Goal: Task Accomplishment & Management: Complete application form

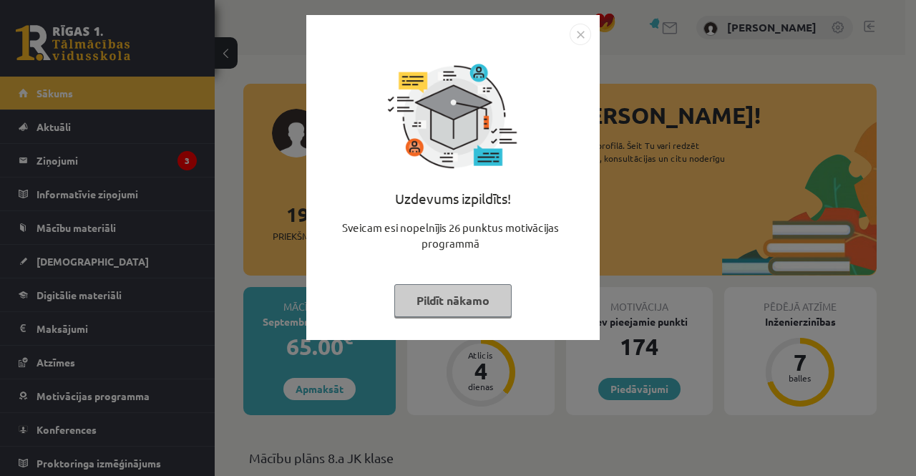
click at [427, 307] on button "Pildīt nākamo" at bounding box center [452, 300] width 117 height 33
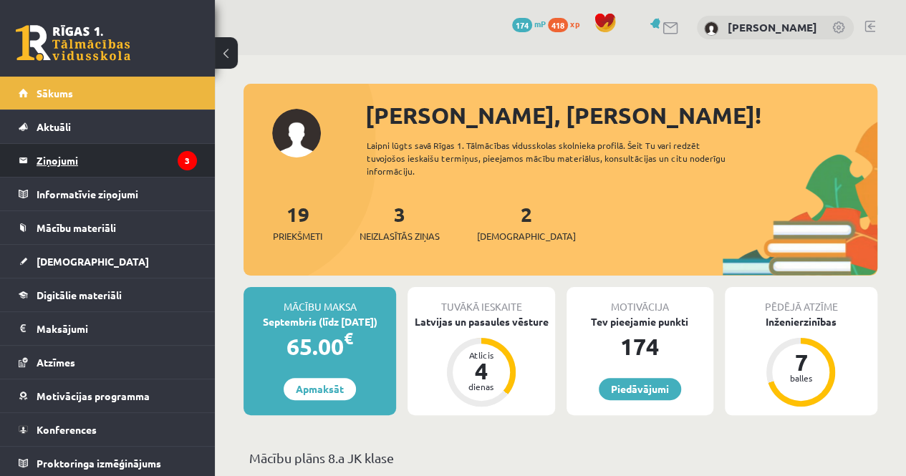
click at [89, 152] on legend "Ziņojumi 3" at bounding box center [117, 160] width 160 height 33
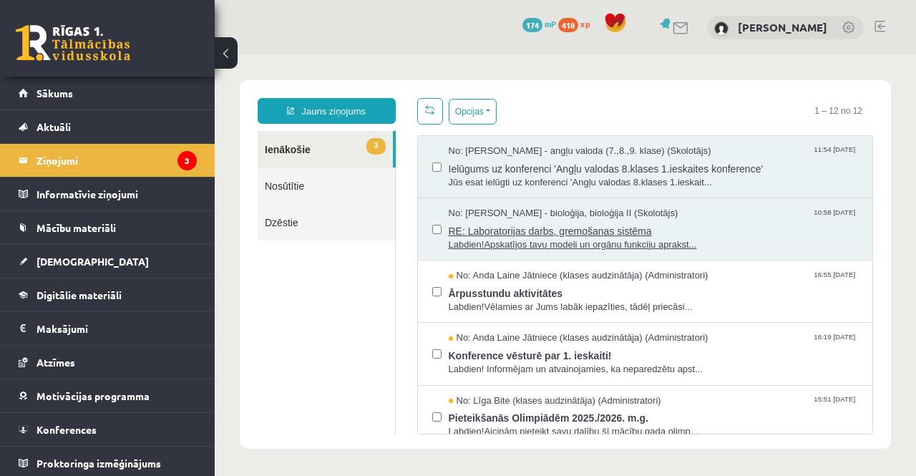
click at [456, 223] on span "RE: Laboratorijas darbs, gremošanas sistēma" at bounding box center [654, 229] width 410 height 18
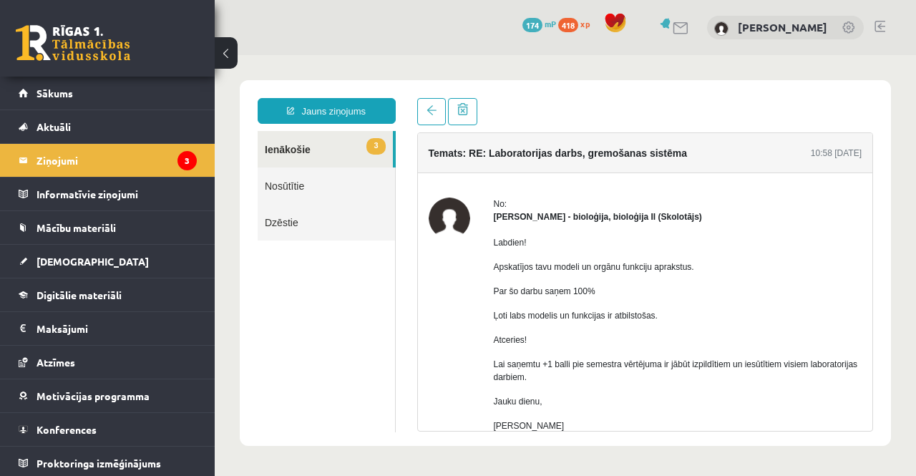
click at [304, 150] on link "3 Ienākošie" at bounding box center [325, 149] width 135 height 37
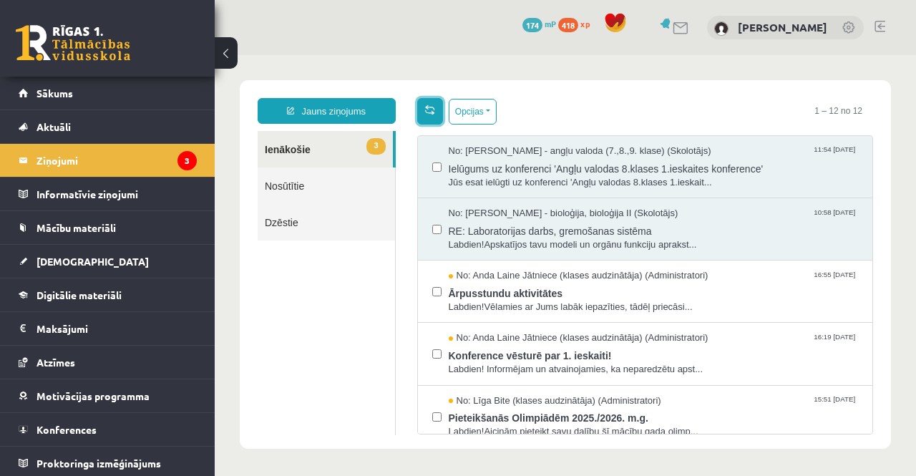
click at [425, 113] on span at bounding box center [430, 110] width 10 height 10
click at [139, 397] on span "Motivācijas programma" at bounding box center [93, 395] width 113 height 13
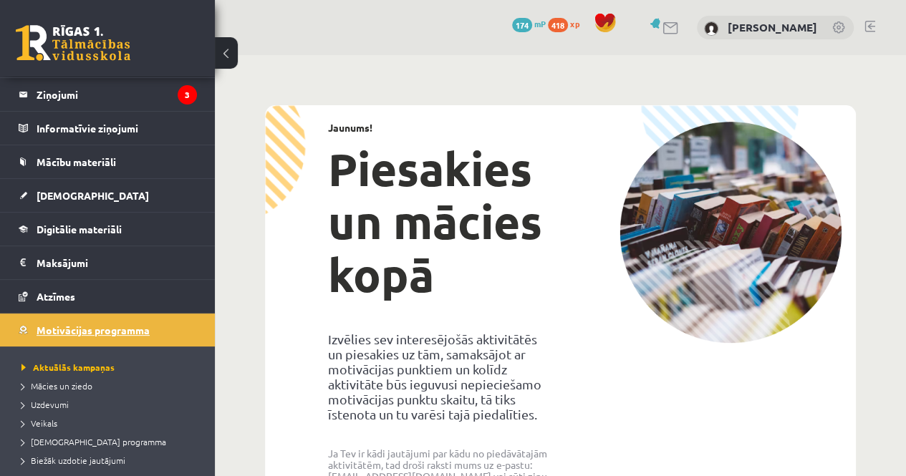
scroll to position [67, 0]
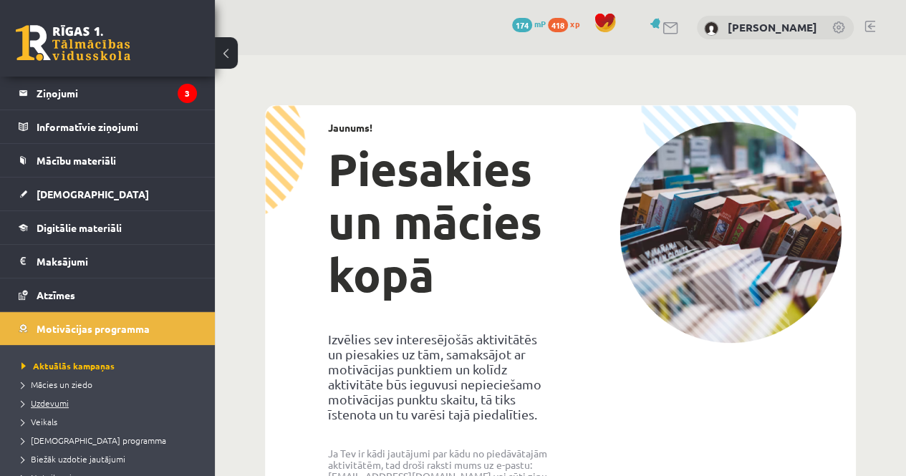
click at [63, 404] on span "Uzdevumi" at bounding box center [44, 402] width 47 height 11
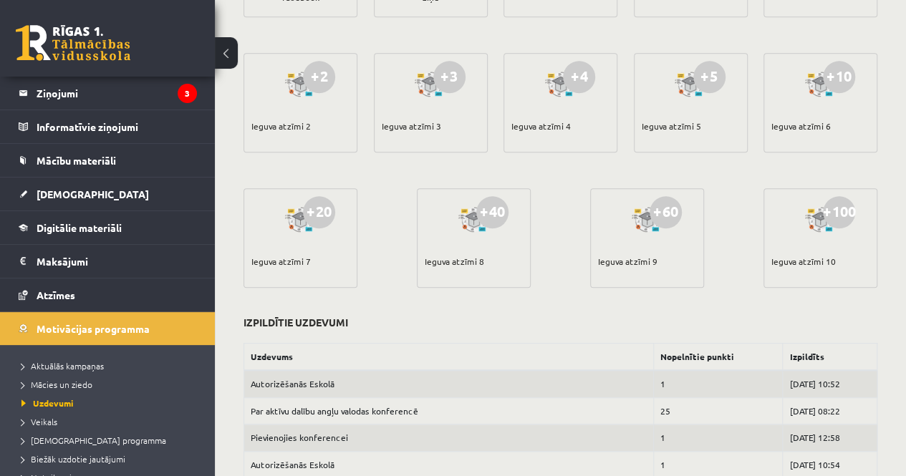
scroll to position [424, 0]
click at [83, 190] on link "[DEMOGRAPHIC_DATA]" at bounding box center [108, 194] width 178 height 33
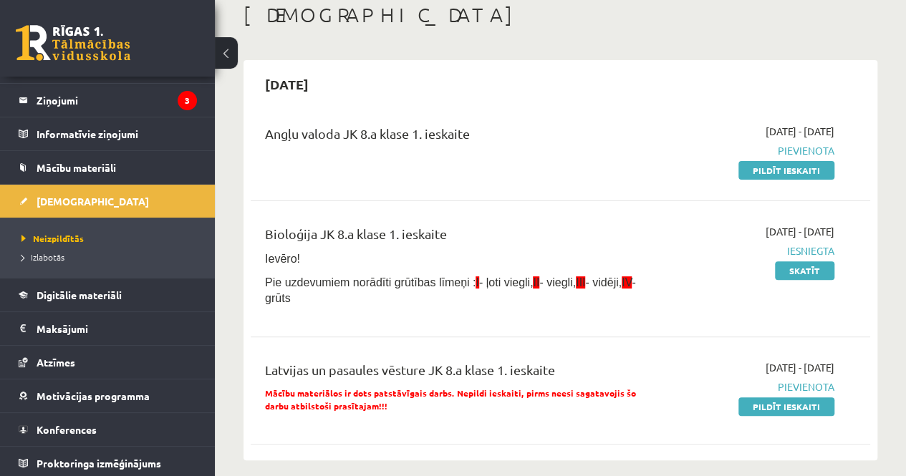
scroll to position [80, 0]
click at [790, 274] on link "Skatīt" at bounding box center [804, 271] width 59 height 19
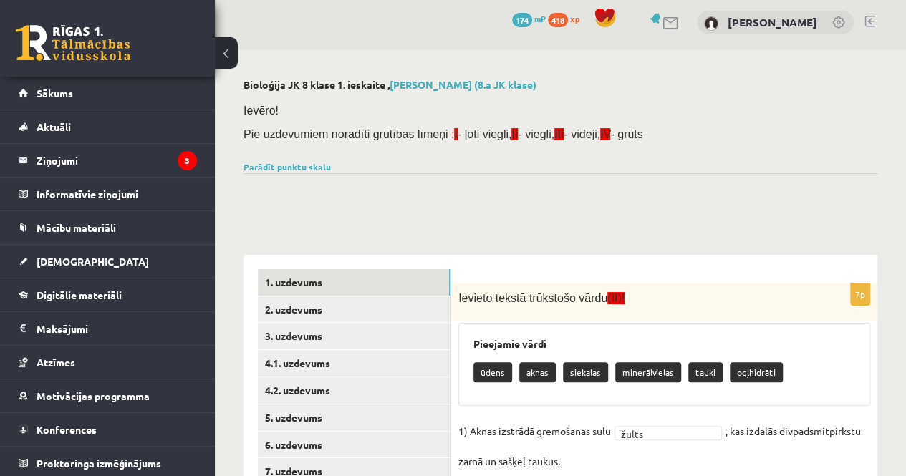
scroll to position [4, 0]
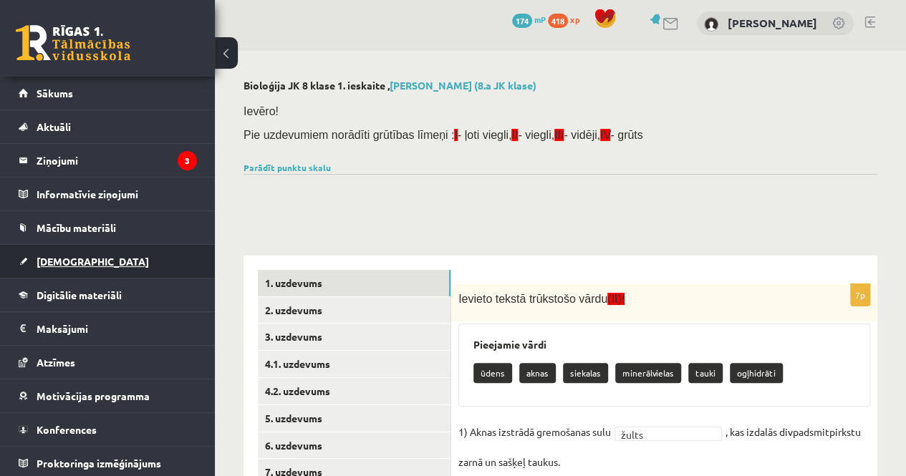
click at [63, 255] on span "[DEMOGRAPHIC_DATA]" at bounding box center [93, 261] width 112 height 13
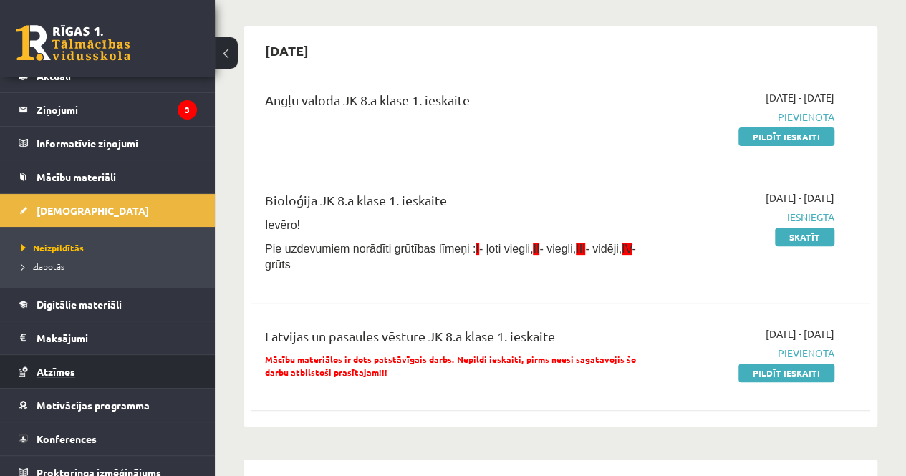
scroll to position [60, 0]
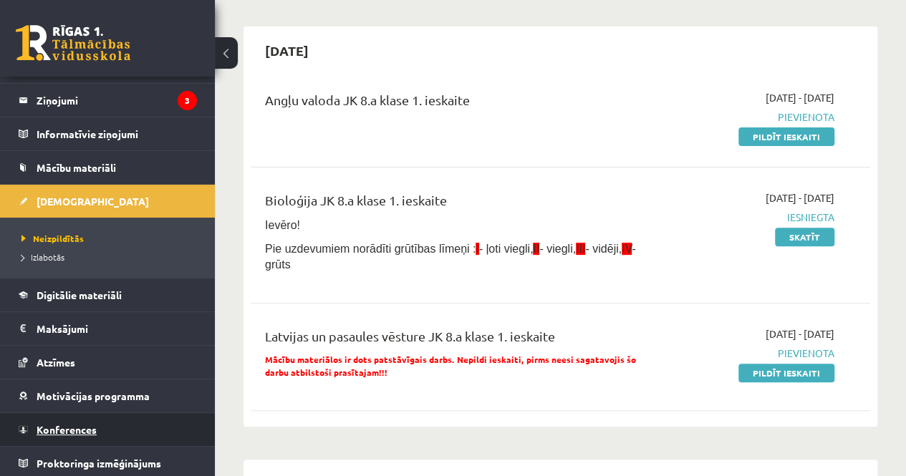
click at [127, 419] on link "Konferences" at bounding box center [108, 429] width 178 height 33
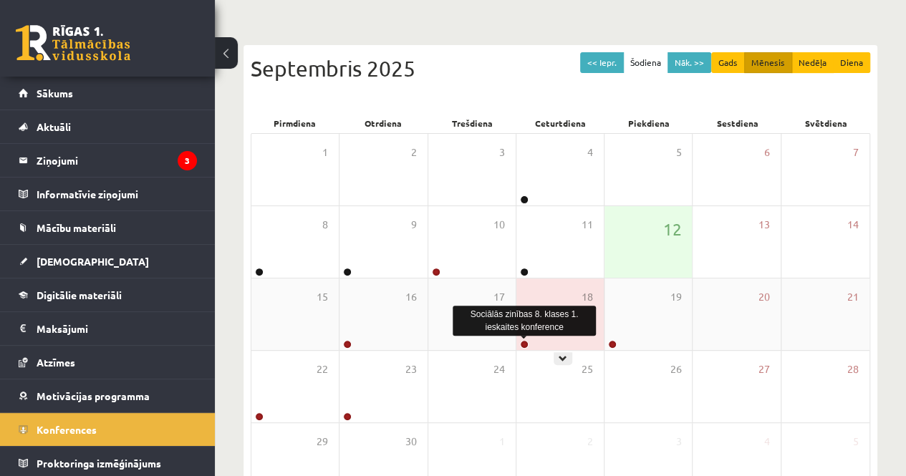
click at [523, 341] on link at bounding box center [524, 344] width 9 height 9
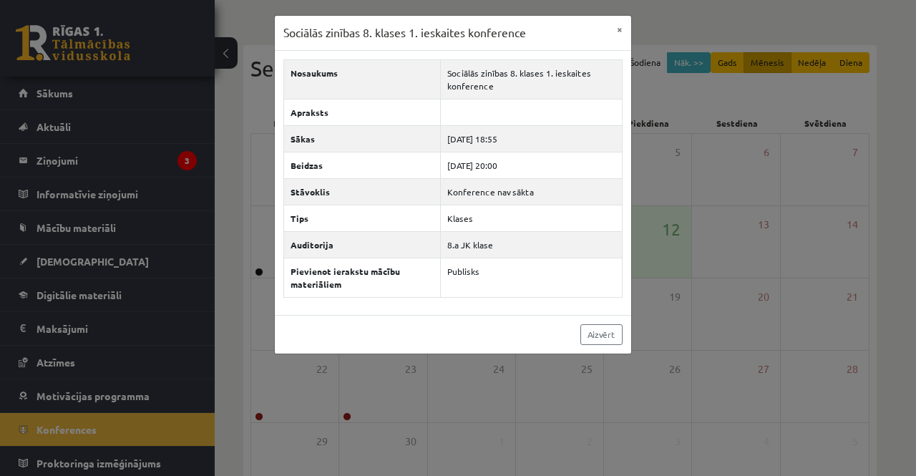
click at [527, 387] on div "Sociālās zinības 8. klases 1. ieskaites konference × Nosaukums Sociālās zinības…" at bounding box center [458, 238] width 916 height 476
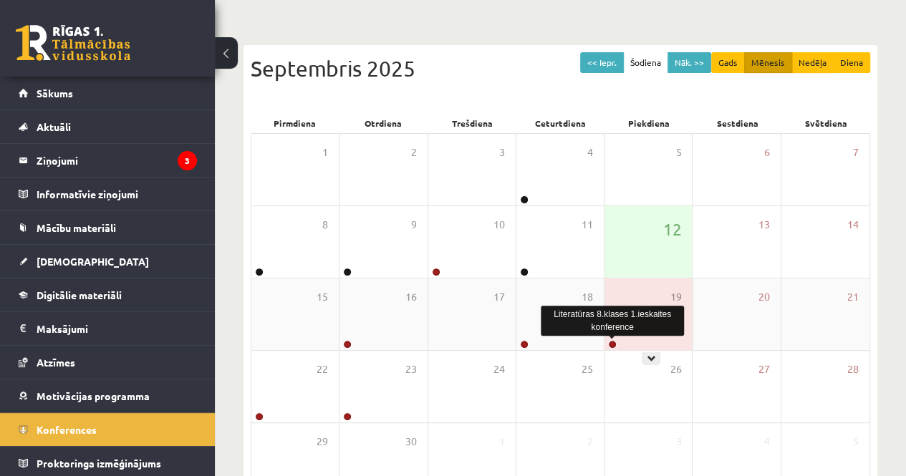
click at [613, 340] on link at bounding box center [612, 344] width 9 height 9
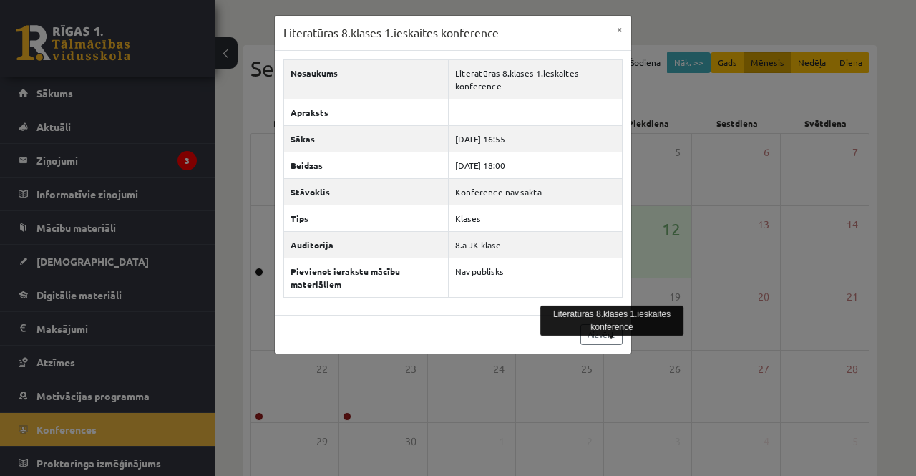
click at [639, 398] on div "Literatūras 8.klases 1.ieskaites konference × Nosaukums Literatūras 8.klases 1.…" at bounding box center [458, 238] width 916 height 476
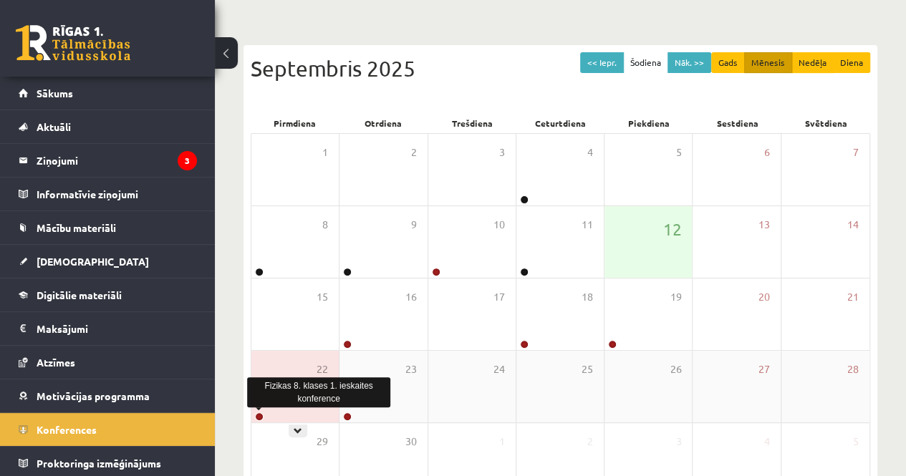
click at [259, 414] on link at bounding box center [259, 416] width 9 height 9
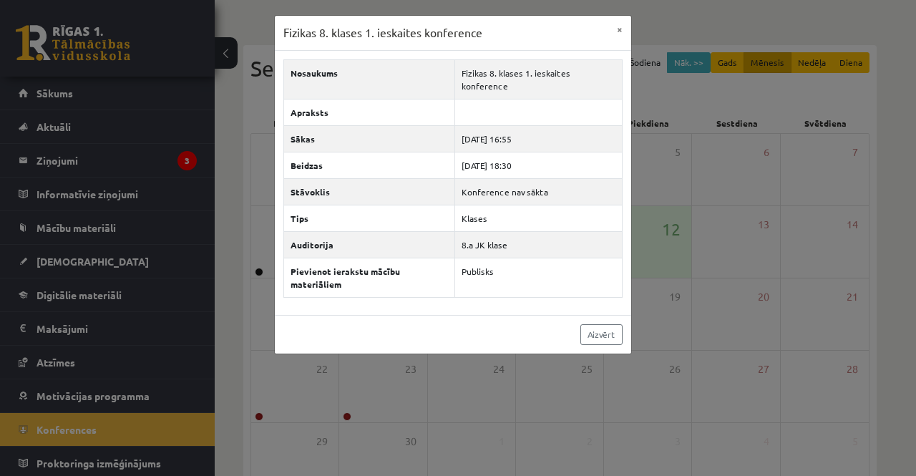
click at [343, 414] on div "Fizikas 8. klases 1. ieskaites konference × Nosaukums Fizikas 8. klases 1. iesk…" at bounding box center [458, 238] width 916 height 476
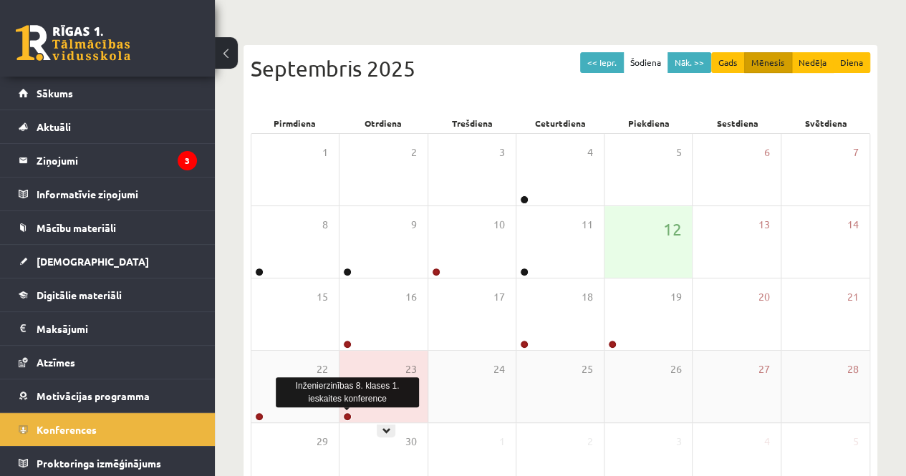
click at [345, 414] on link at bounding box center [347, 416] width 9 height 9
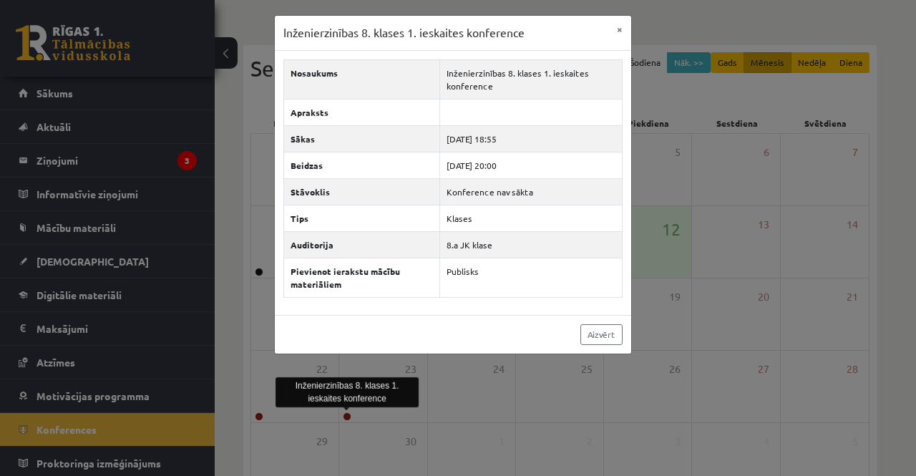
click at [462, 367] on div "Inženierzinības 8. klases 1. ieskaites konference × Nosaukums Inženierzinības 8…" at bounding box center [458, 238] width 916 height 476
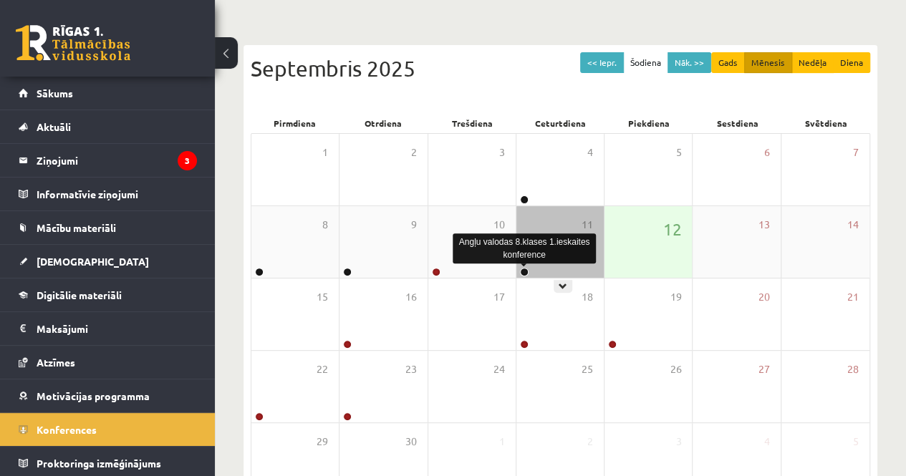
click at [523, 271] on link at bounding box center [524, 272] width 9 height 9
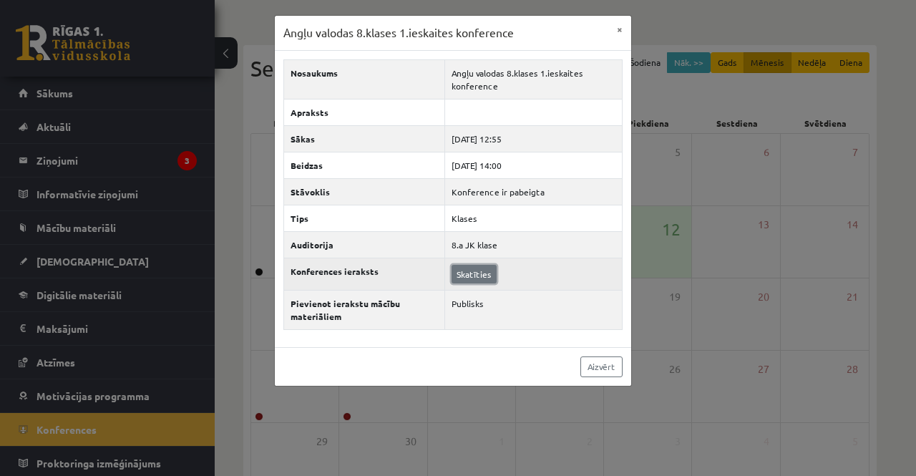
click at [471, 271] on link "Skatīties" at bounding box center [474, 274] width 45 height 19
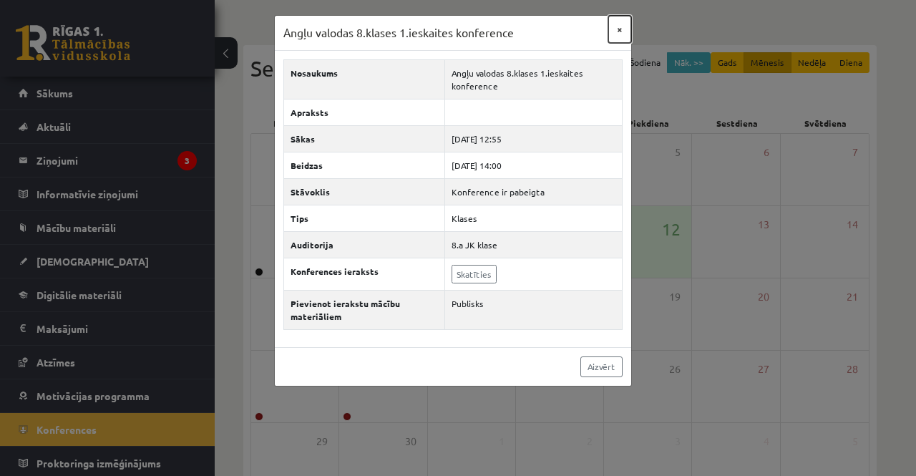
click at [621, 29] on button "×" at bounding box center [619, 29] width 23 height 27
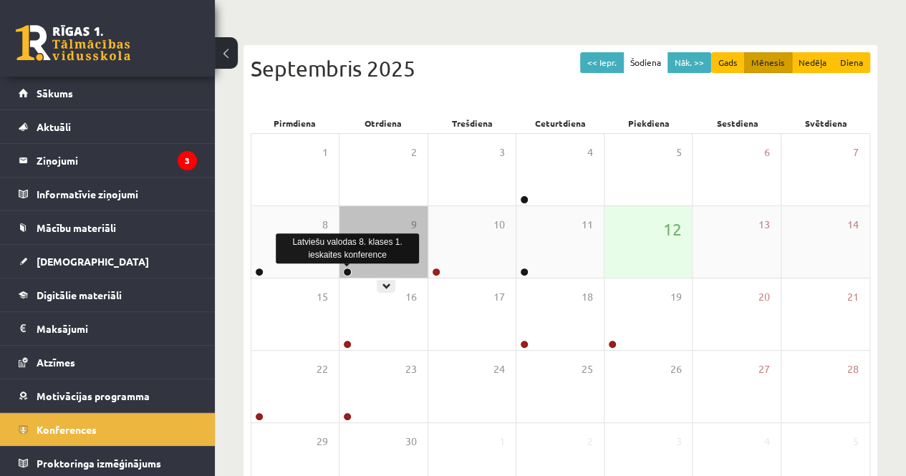
click at [348, 273] on link at bounding box center [347, 272] width 9 height 9
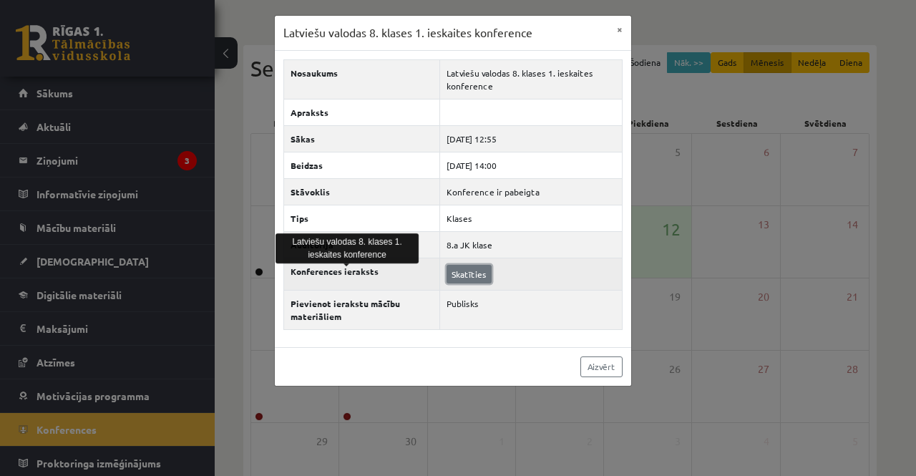
click at [461, 266] on link "Skatīties" at bounding box center [469, 274] width 45 height 19
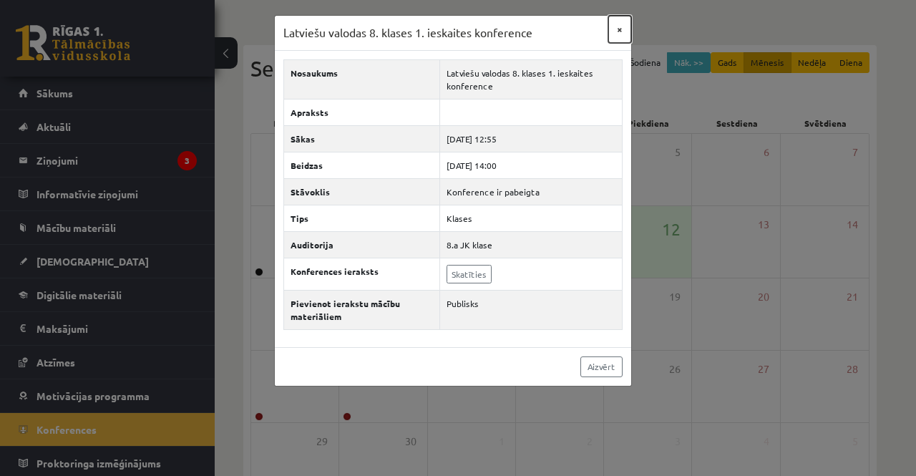
click at [616, 29] on button "×" at bounding box center [619, 29] width 23 height 27
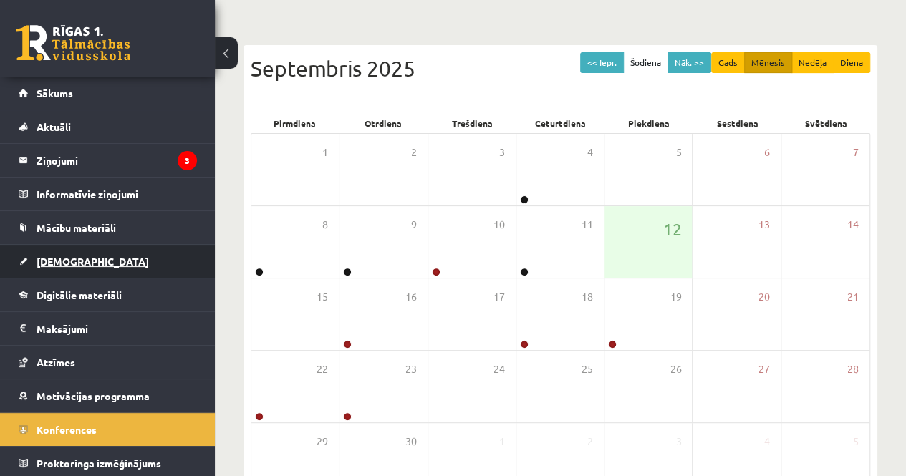
click at [99, 260] on link "[DEMOGRAPHIC_DATA]" at bounding box center [108, 261] width 178 height 33
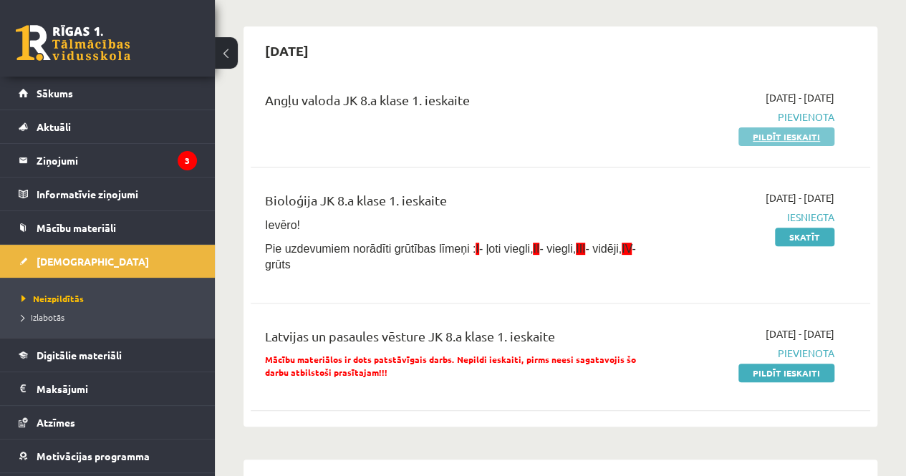
click at [751, 135] on link "Pildīt ieskaiti" at bounding box center [786, 136] width 96 height 19
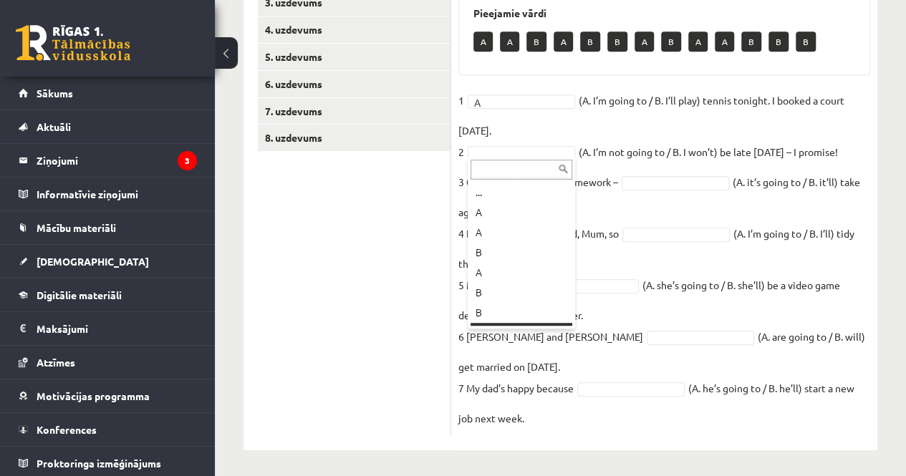
scroll to position [17, 0]
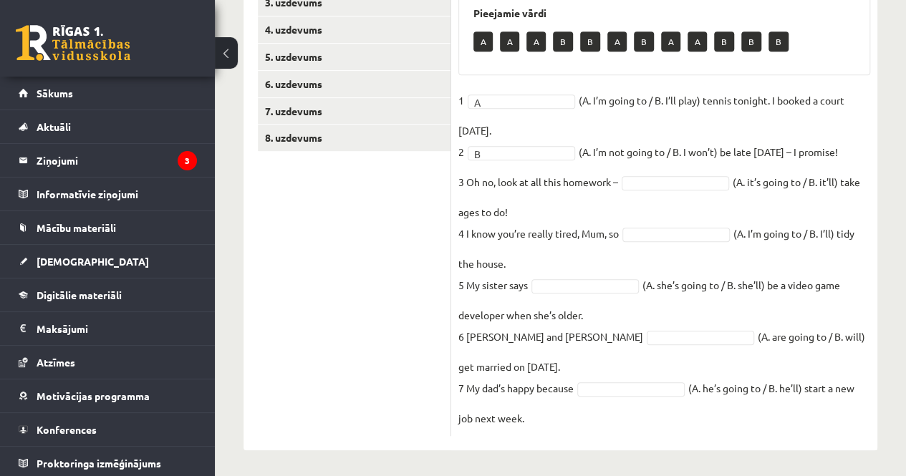
click at [688, 240] on fieldset "1 A * (A. I’m going to / B. I’ll play) tennis tonight. I booked a court yesterd…" at bounding box center [664, 258] width 412 height 339
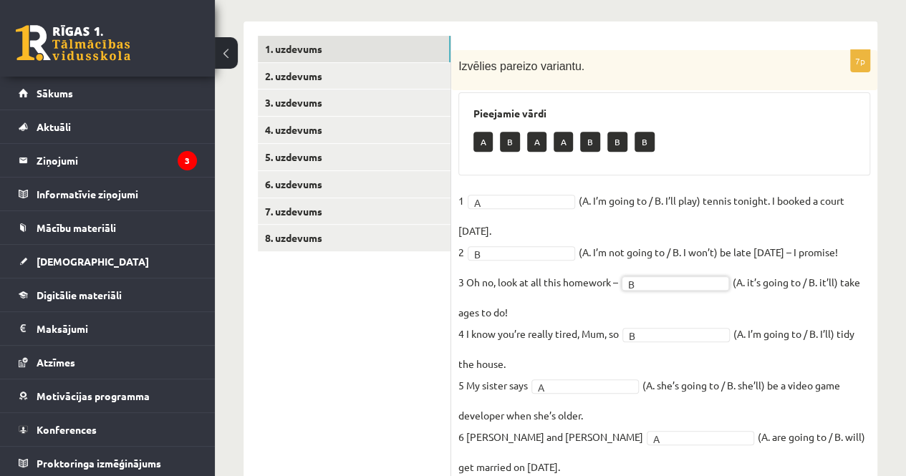
scroll to position [107, 0]
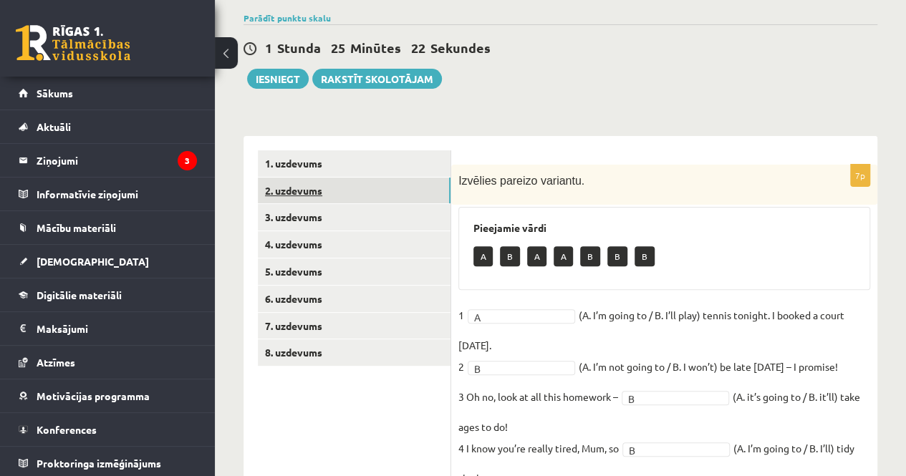
click at [379, 180] on link "2. uzdevums" at bounding box center [354, 191] width 193 height 26
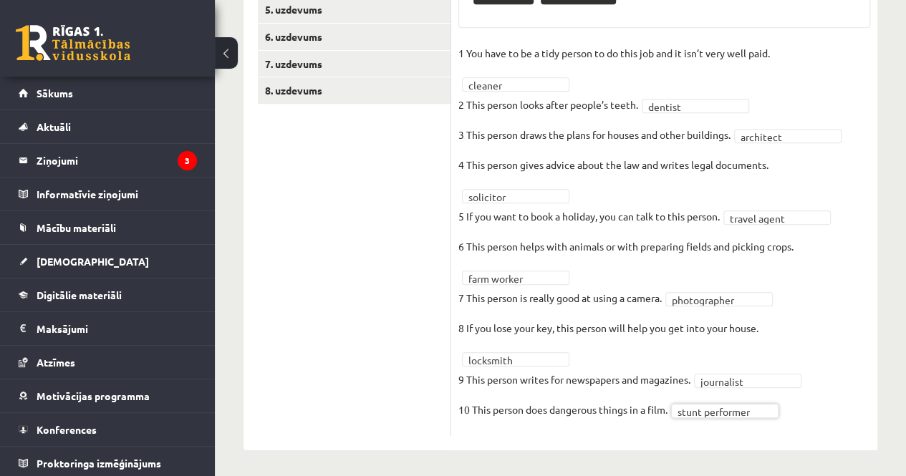
scroll to position [154, 0]
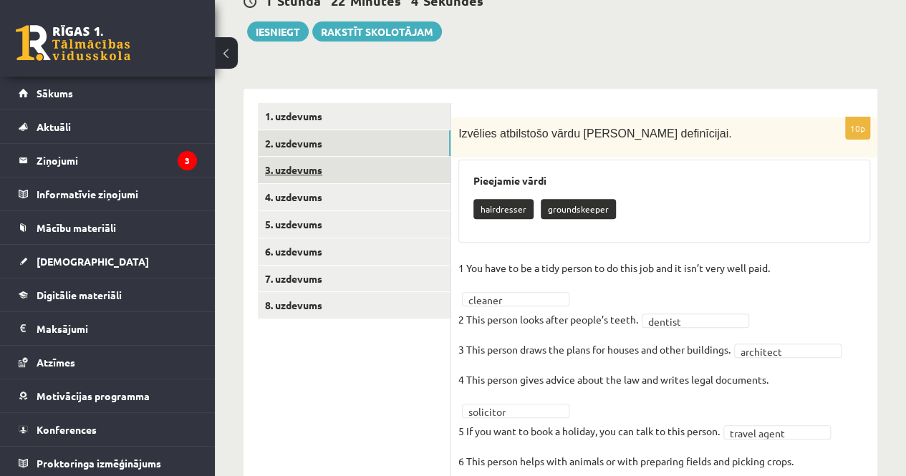
click at [346, 170] on link "3. uzdevums" at bounding box center [354, 170] width 193 height 26
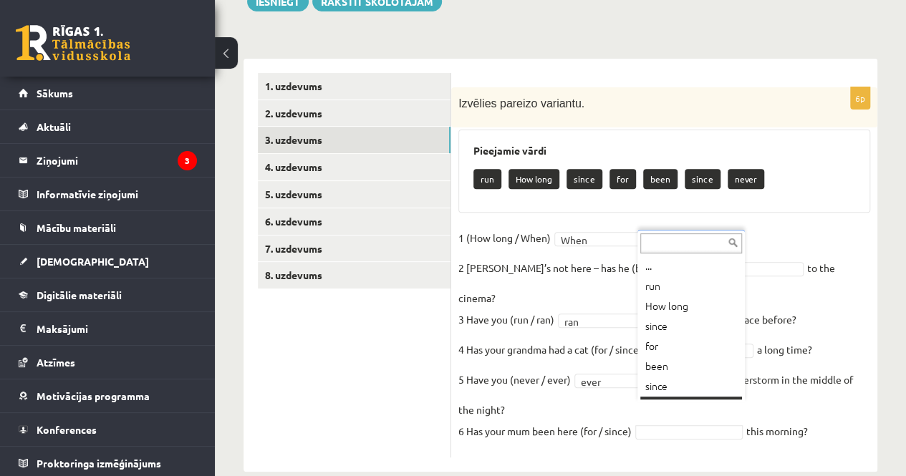
scroll to position [17, 0]
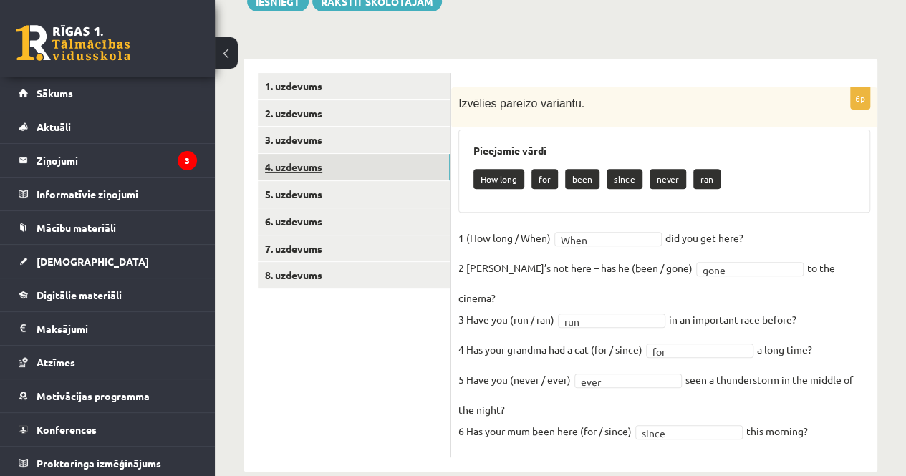
click at [381, 159] on link "4. uzdevums" at bounding box center [354, 167] width 193 height 26
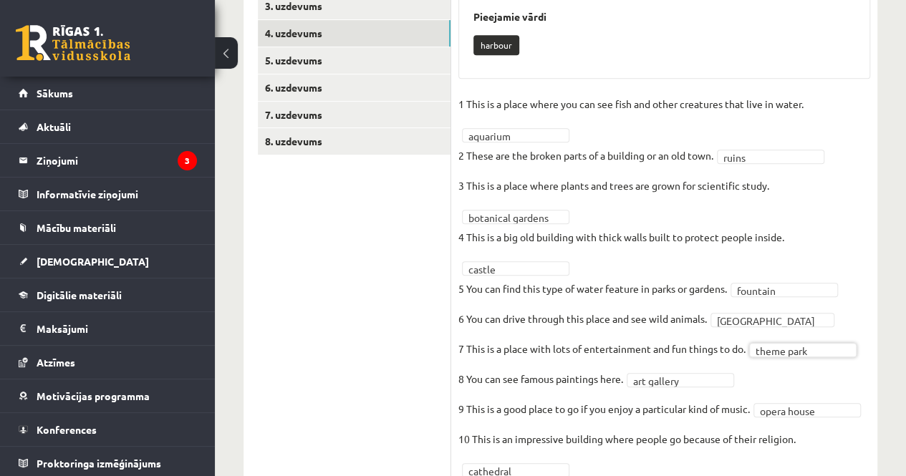
scroll to position [247, 0]
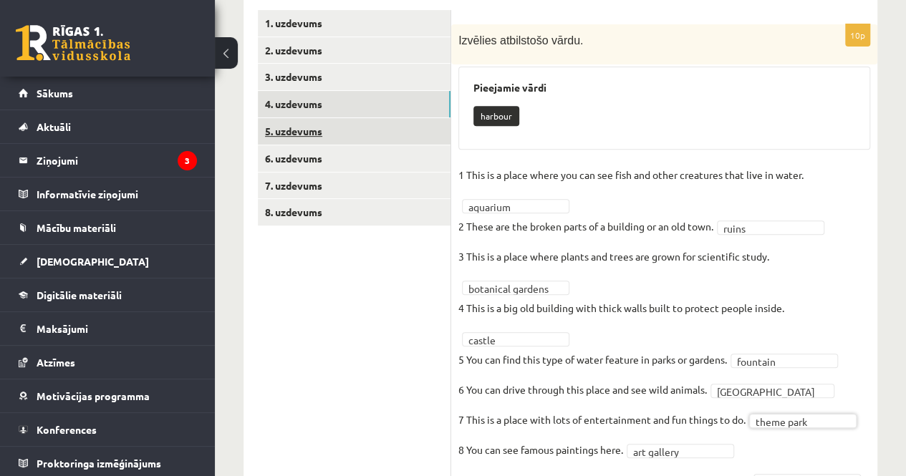
click at [379, 128] on link "5. uzdevums" at bounding box center [354, 131] width 193 height 26
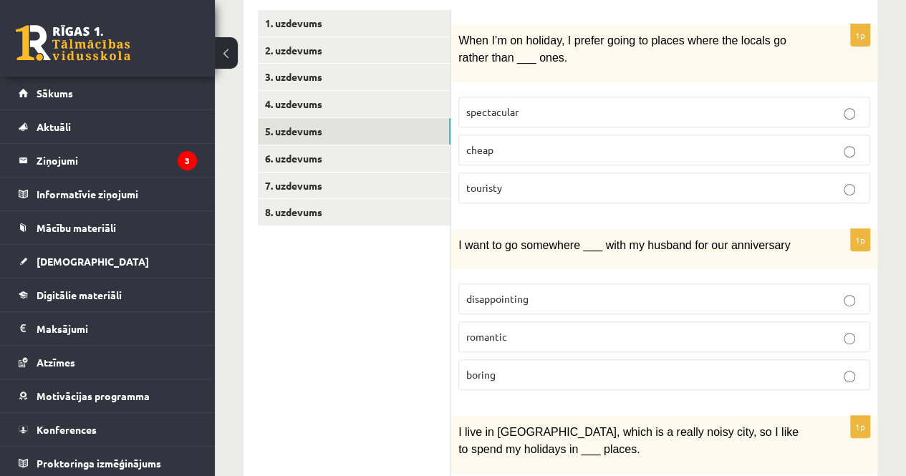
click at [589, 321] on label "romantic" at bounding box center [664, 336] width 412 height 31
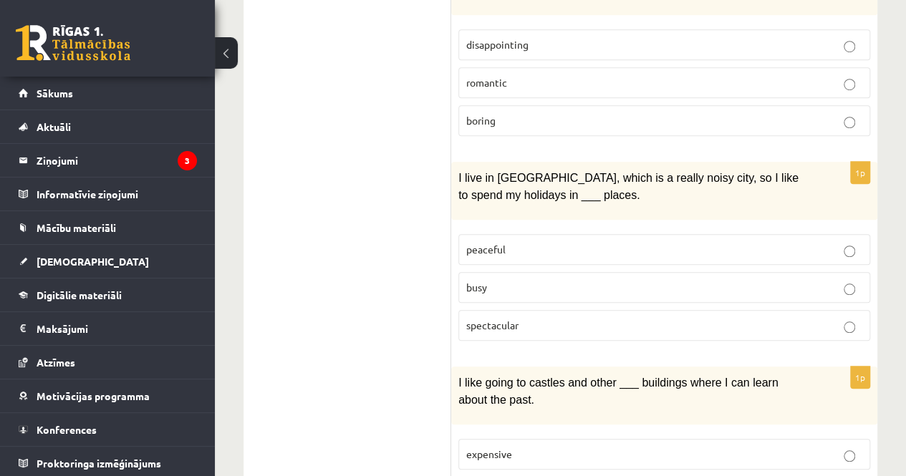
scroll to position [533, 0]
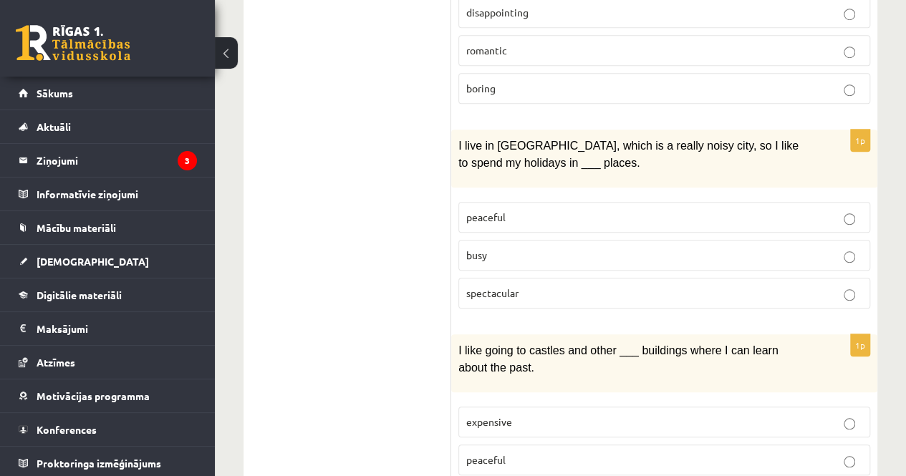
click at [471, 202] on label "peaceful" at bounding box center [664, 217] width 412 height 31
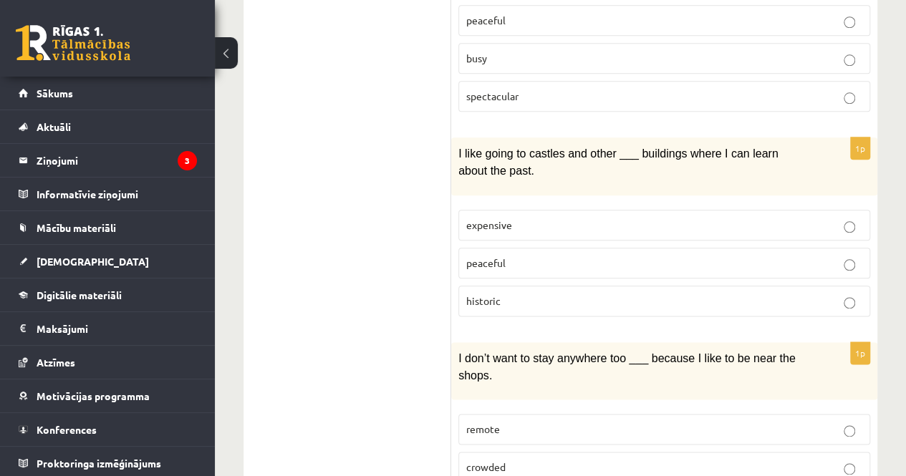
scroll to position [748, 0]
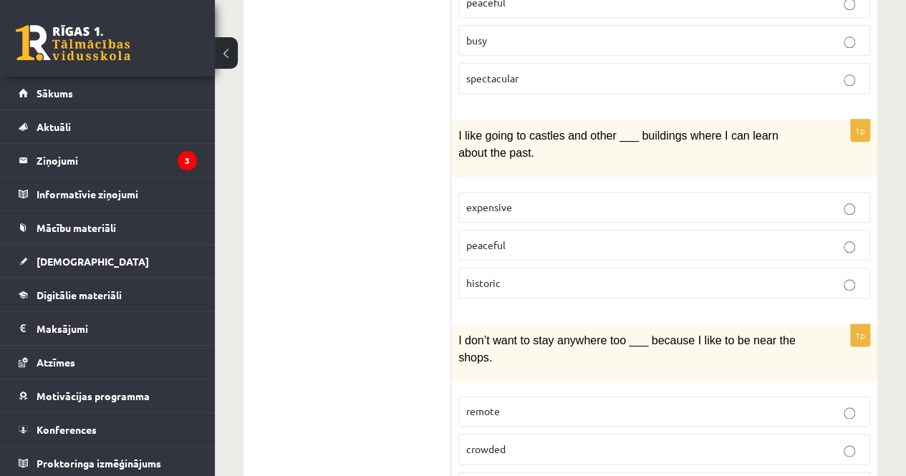
click at [514, 276] on p "historic" at bounding box center [664, 283] width 396 height 15
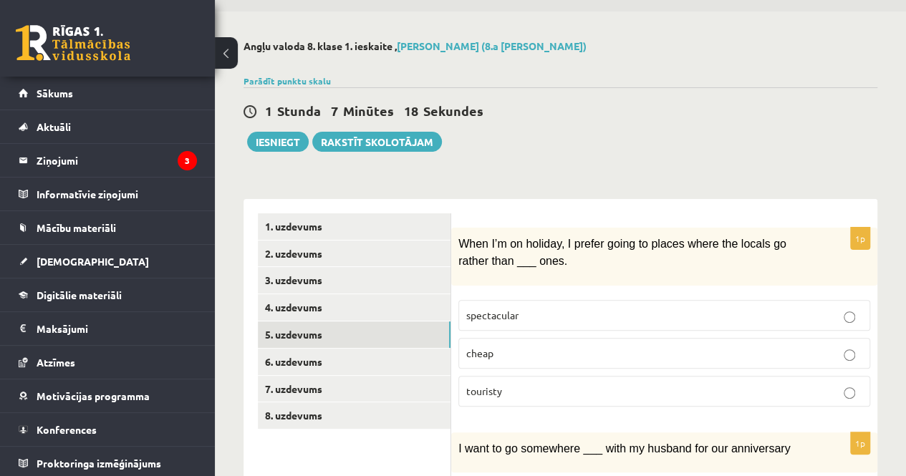
scroll to position [21, 0]
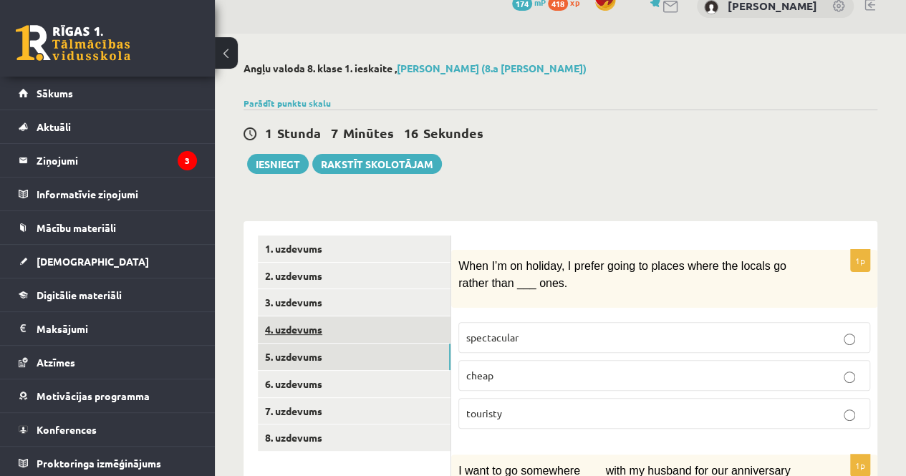
click at [332, 327] on link "4. uzdevums" at bounding box center [354, 329] width 193 height 26
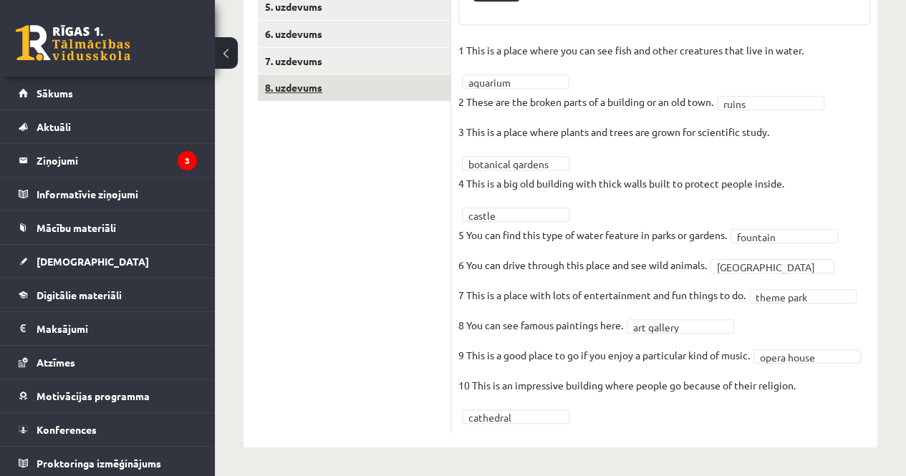
scroll to position [247, 0]
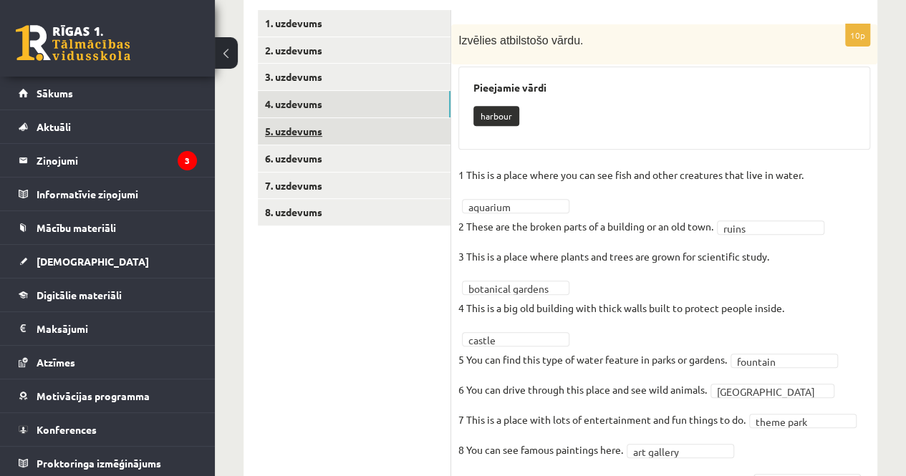
click at [389, 134] on link "5. uzdevums" at bounding box center [354, 131] width 193 height 26
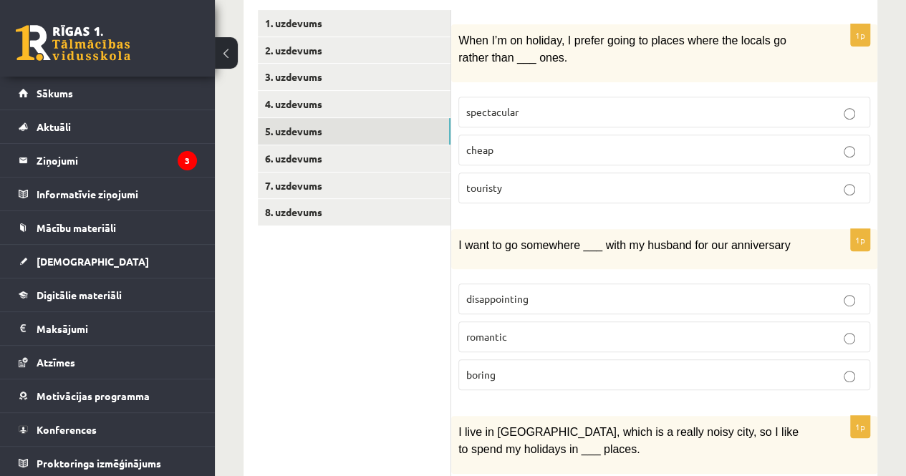
click at [577, 182] on p "touristy" at bounding box center [664, 187] width 396 height 15
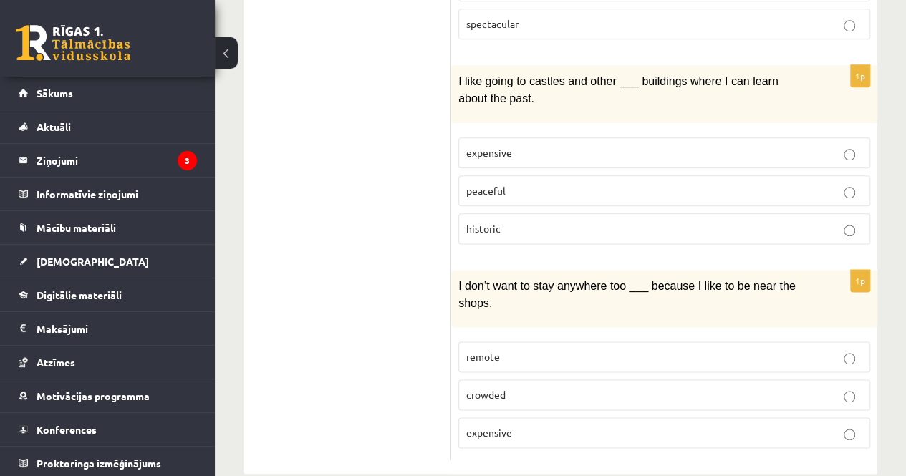
scroll to position [809, 0]
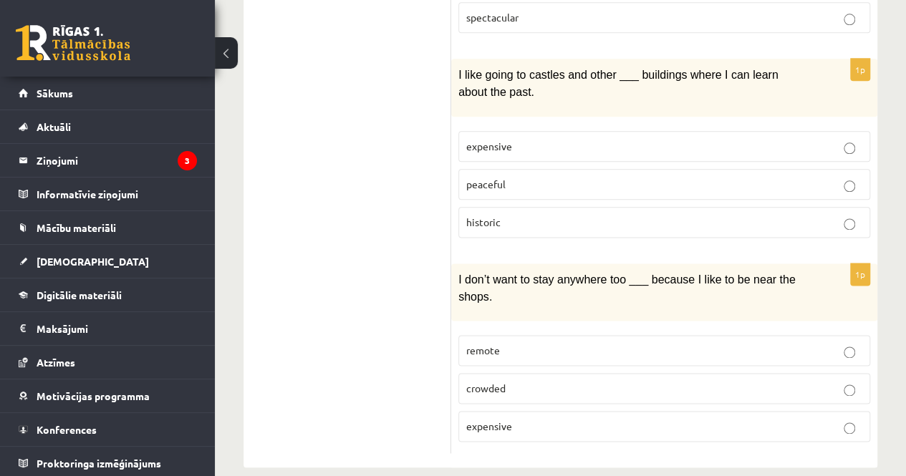
click at [843, 343] on p "remote" at bounding box center [664, 350] width 396 height 15
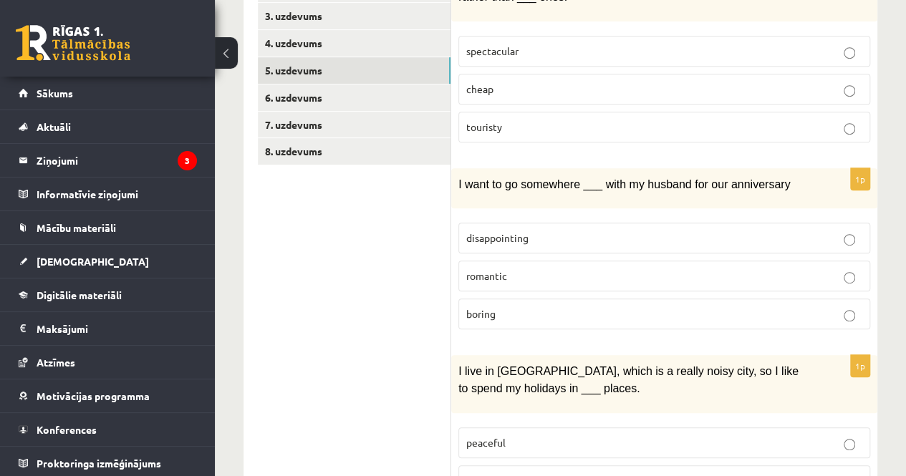
scroll to position [165, 0]
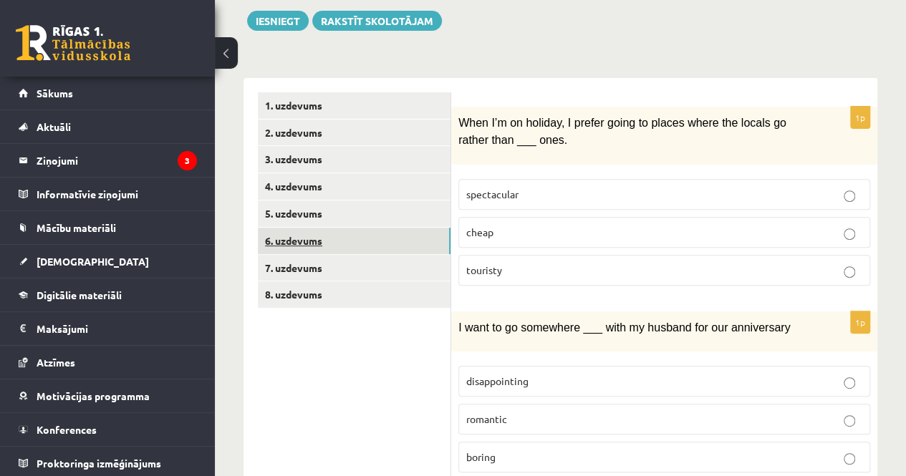
click at [367, 243] on link "6. uzdevums" at bounding box center [354, 241] width 193 height 26
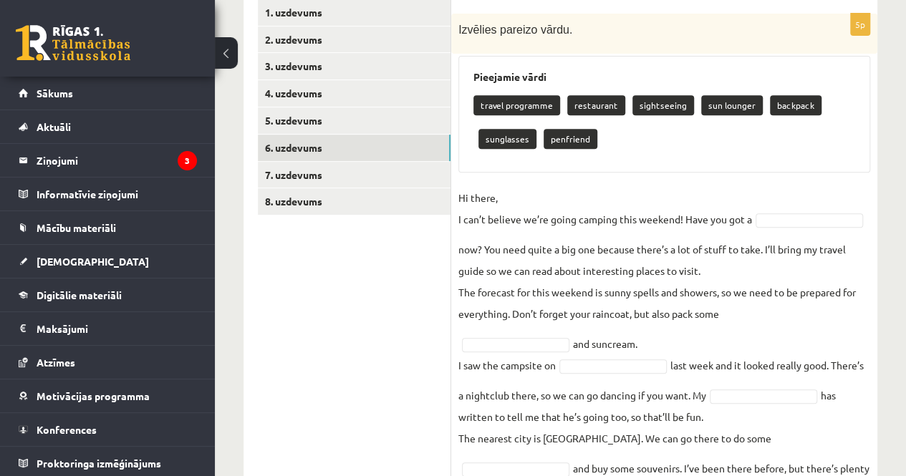
scroll to position [329, 0]
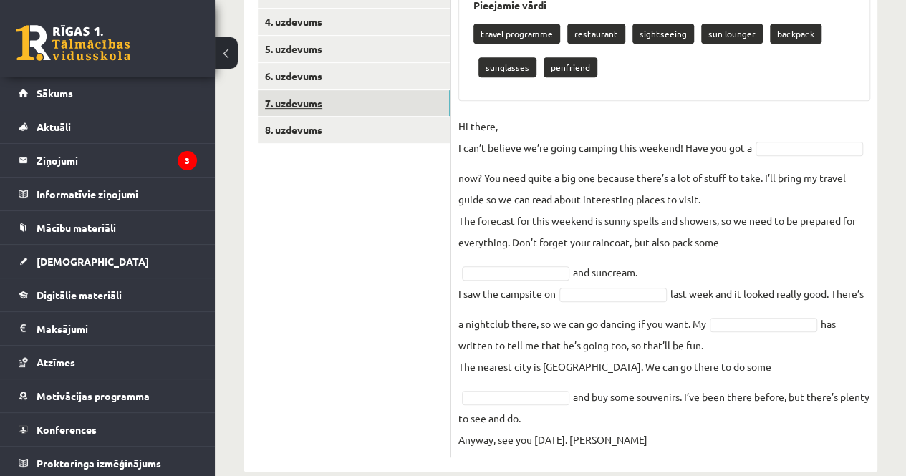
click at [350, 103] on link "7. uzdevums" at bounding box center [354, 103] width 193 height 26
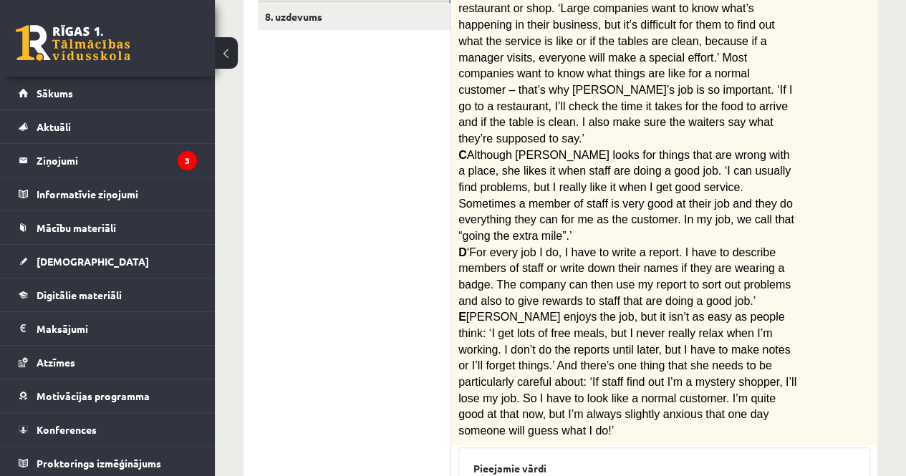
scroll to position [342, 0]
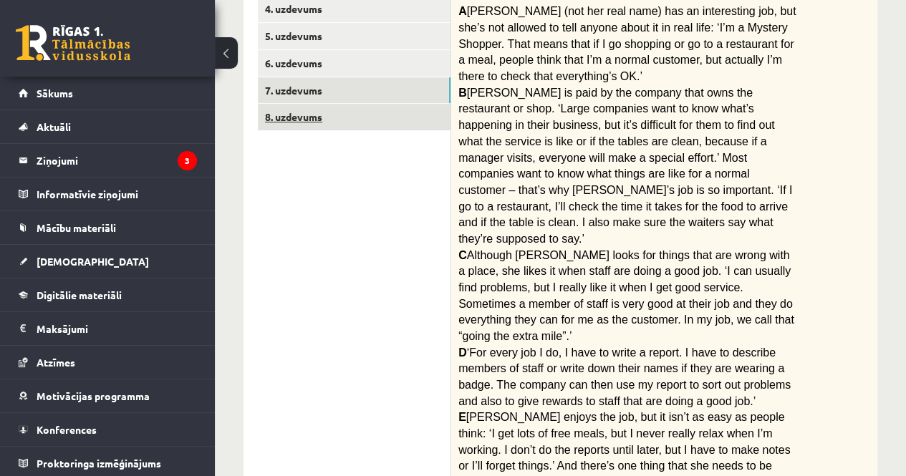
click at [389, 120] on link "8. uzdevums" at bounding box center [354, 117] width 193 height 26
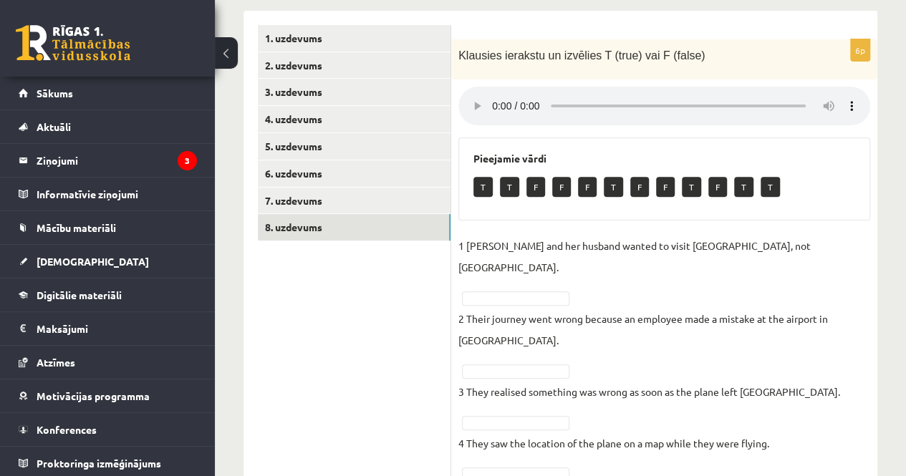
scroll to position [255, 0]
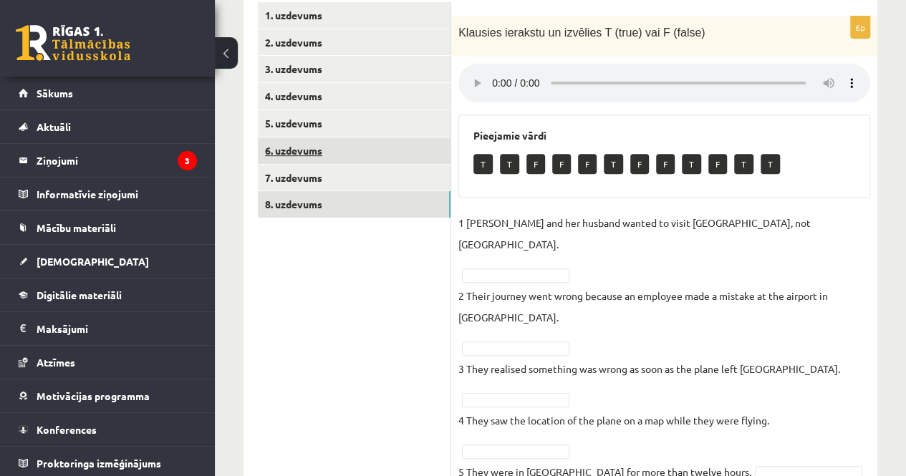
click at [391, 138] on link "6. uzdevums" at bounding box center [354, 150] width 193 height 26
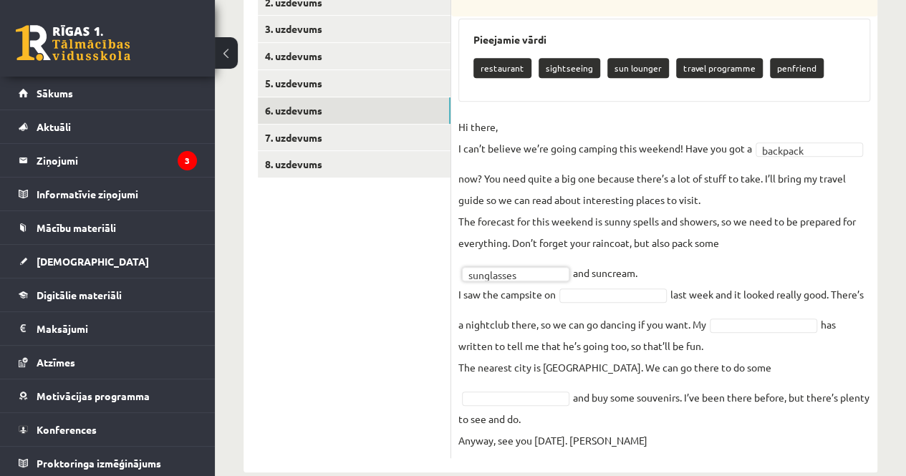
scroll to position [296, 0]
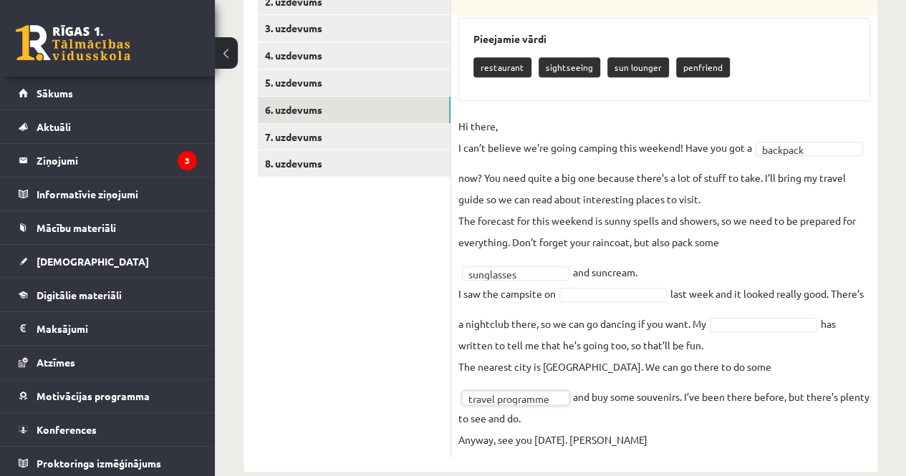
click at [591, 280] on fieldset "**********" at bounding box center [664, 282] width 412 height 335
click at [819, 410] on fieldset "**********" at bounding box center [664, 282] width 412 height 335
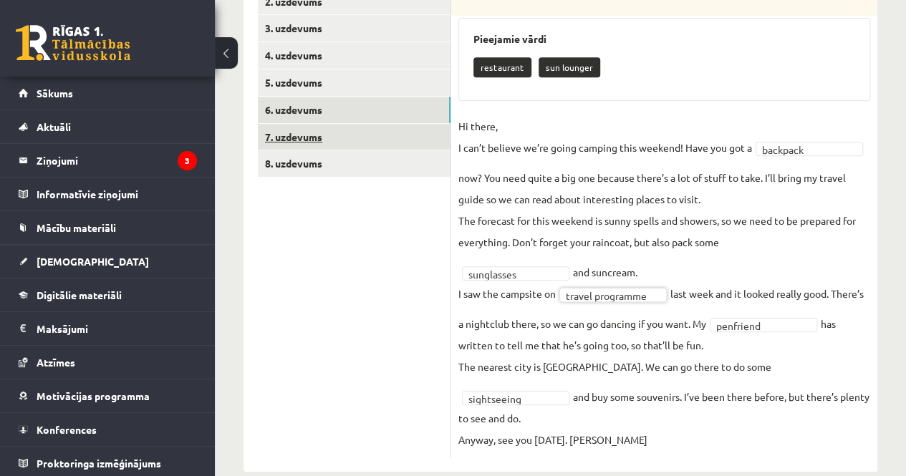
click at [377, 144] on link "7. uzdevums" at bounding box center [354, 137] width 193 height 26
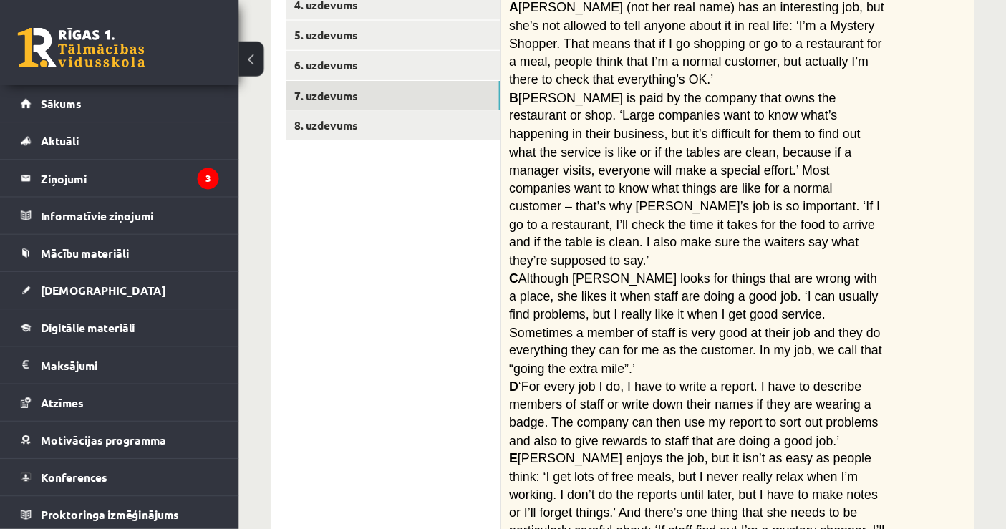
scroll to position [346, 0]
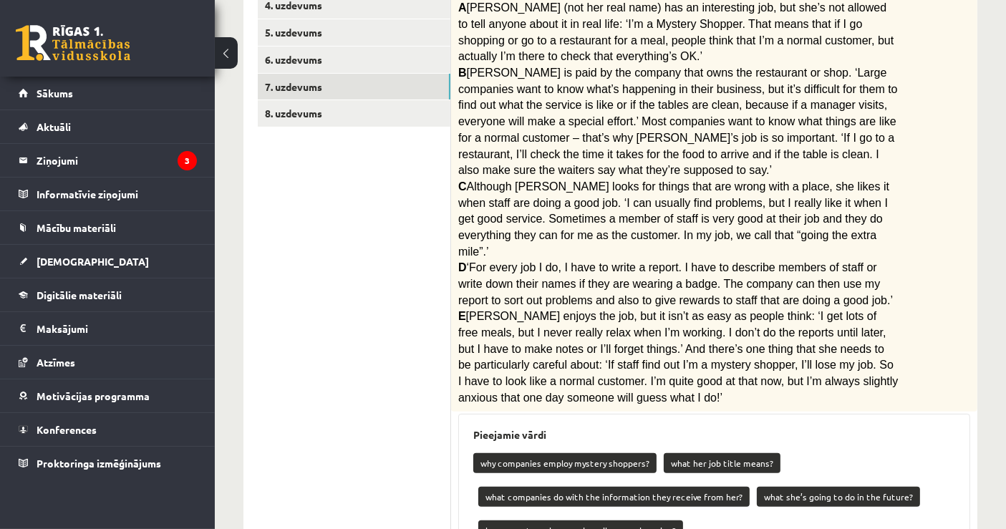
drag, startPoint x: 903, startPoint y: 1, endPoint x: 372, endPoint y: 248, distance: 586.7
click at [372, 248] on ul "1. uzdevums 2. uzdevums 3. uzdevums 4. uzdevums 5. uzdevums 6. uzdevums 7. uzde…" at bounding box center [354, 323] width 193 height 825
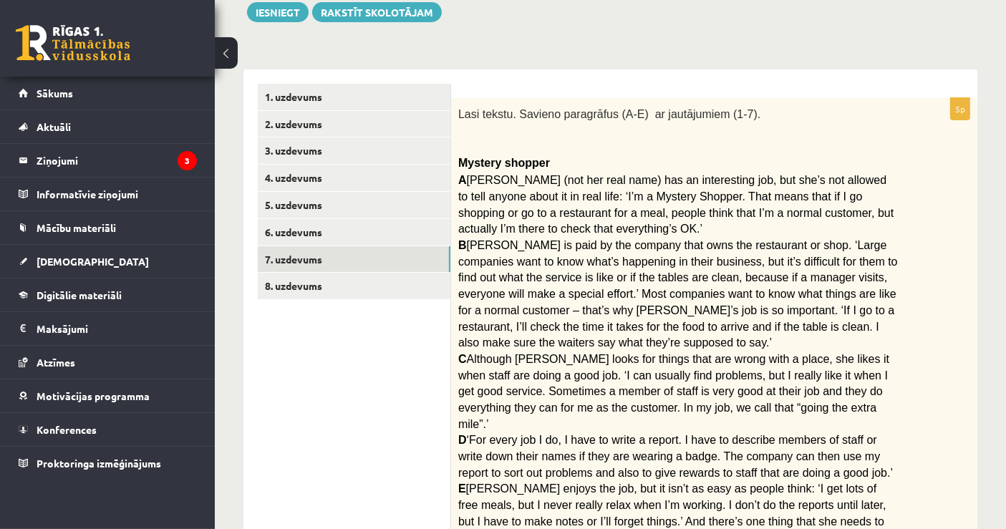
scroll to position [170, 0]
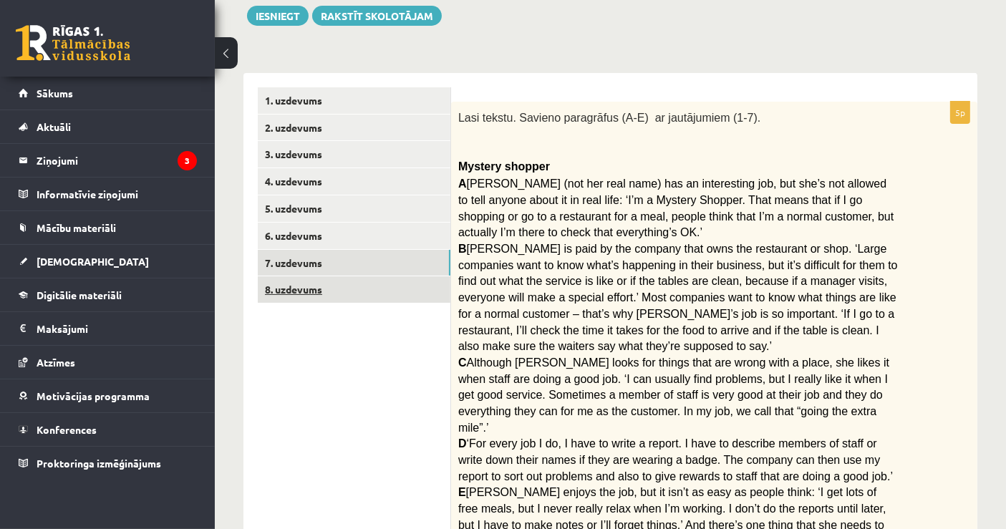
click at [384, 293] on link "8. uzdevums" at bounding box center [354, 289] width 193 height 26
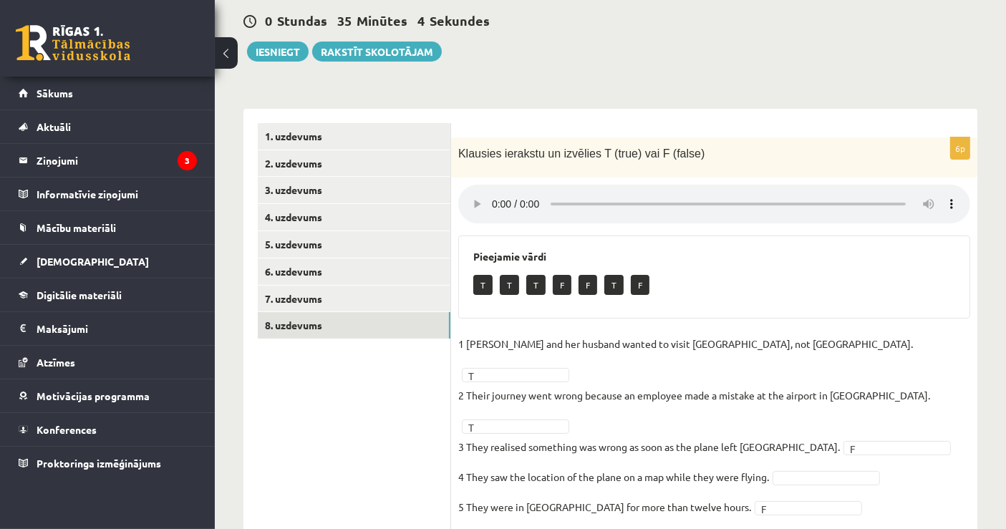
scroll to position [188, 0]
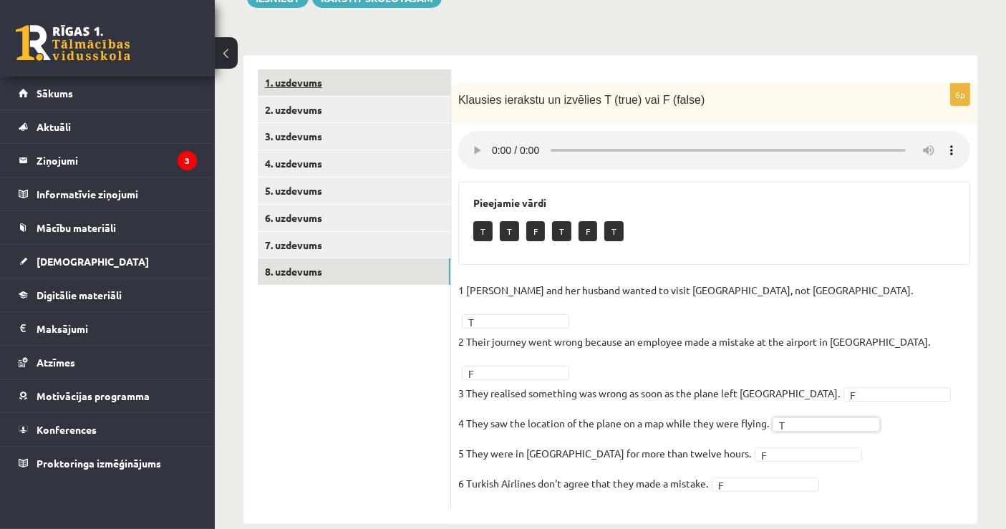
click at [311, 74] on link "1. uzdevums" at bounding box center [354, 82] width 193 height 26
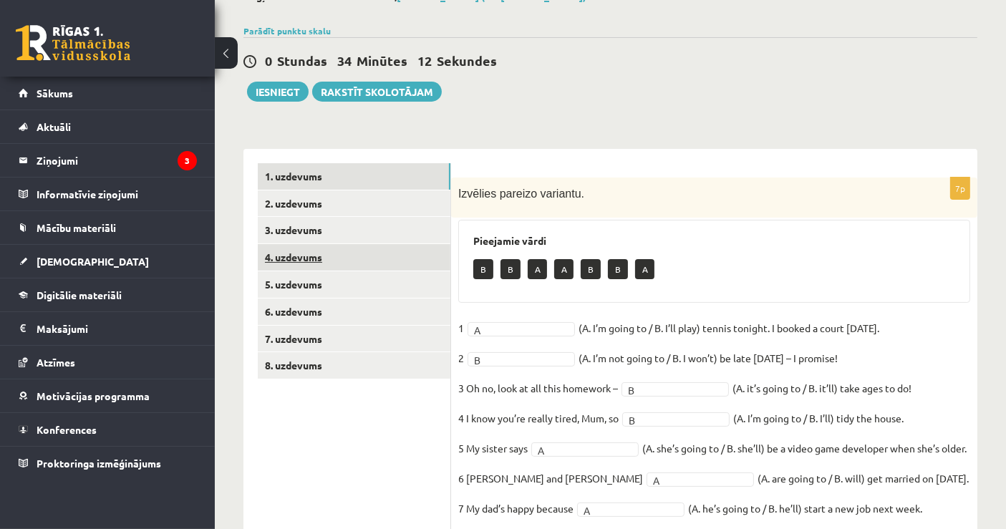
scroll to position [3, 0]
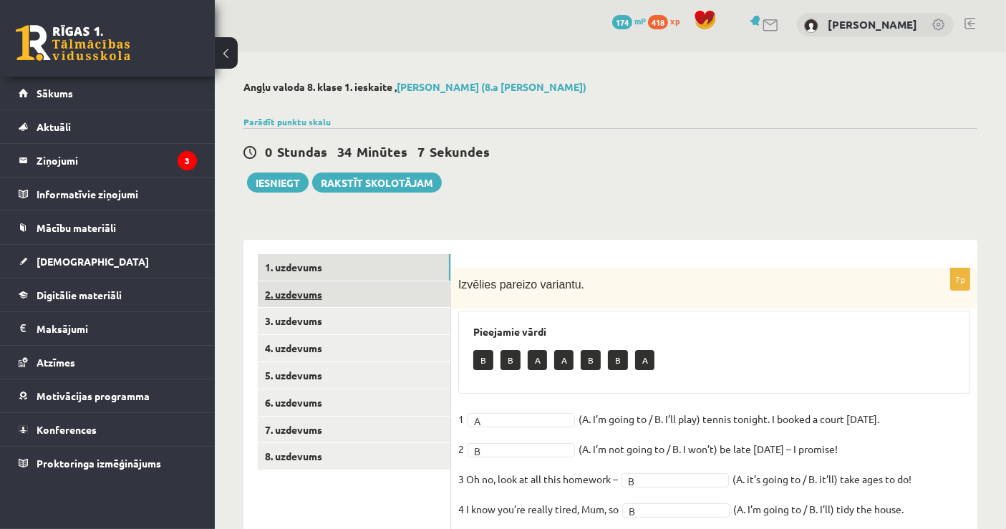
click at [336, 291] on link "2. uzdevums" at bounding box center [354, 294] width 193 height 26
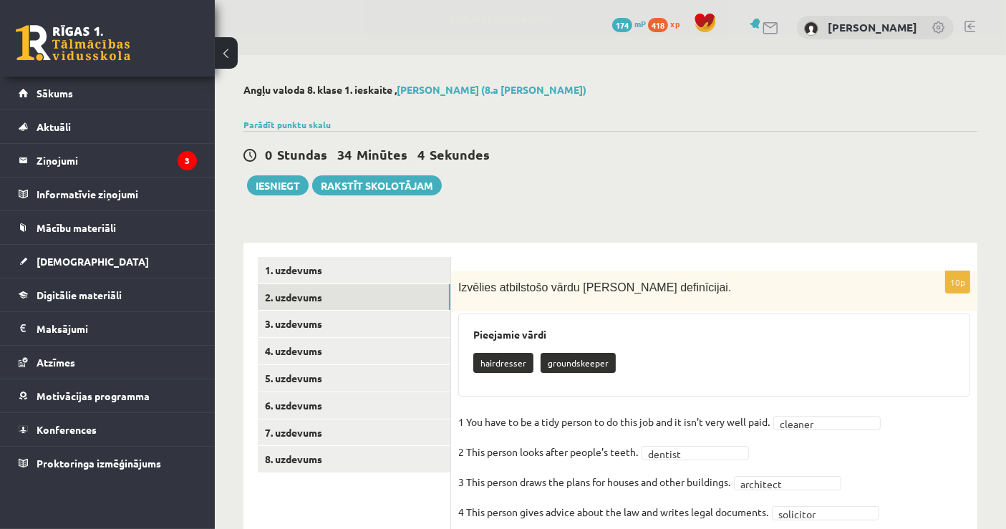
scroll to position [231, 0]
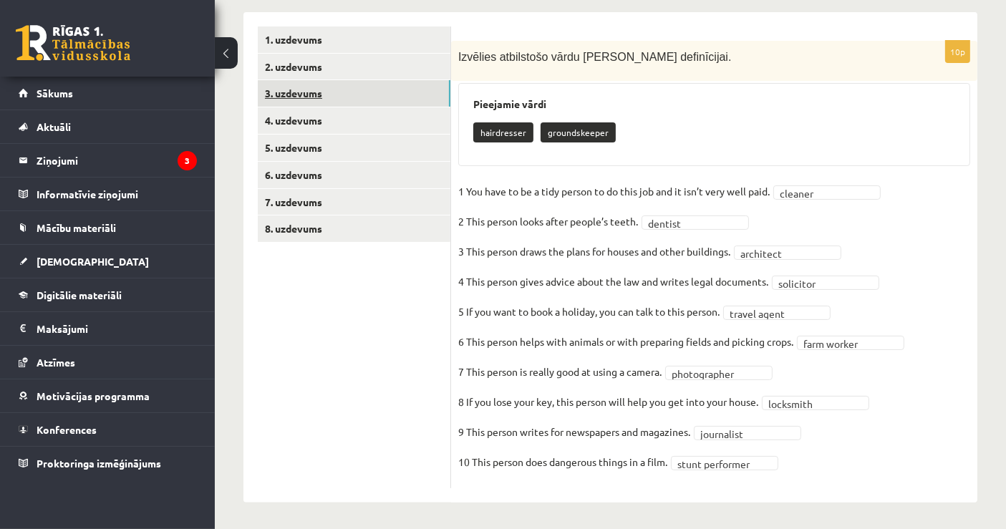
click at [421, 84] on link "3. uzdevums" at bounding box center [354, 93] width 193 height 26
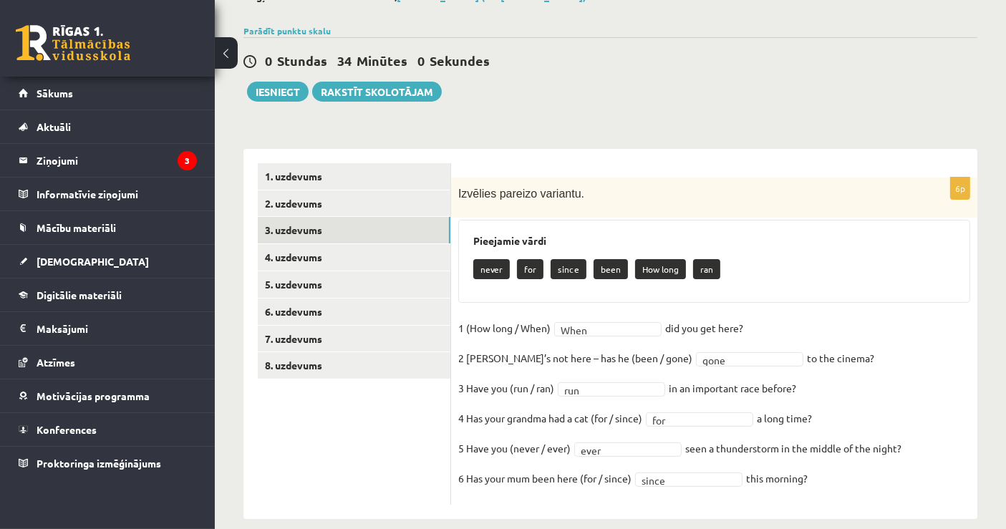
scroll to position [110, 0]
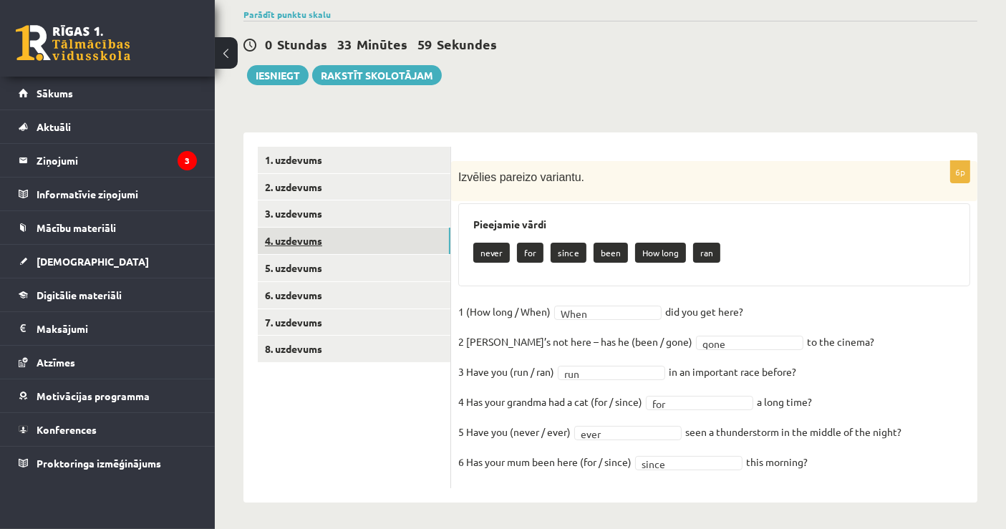
click at [347, 236] on link "4. uzdevums" at bounding box center [354, 241] width 193 height 26
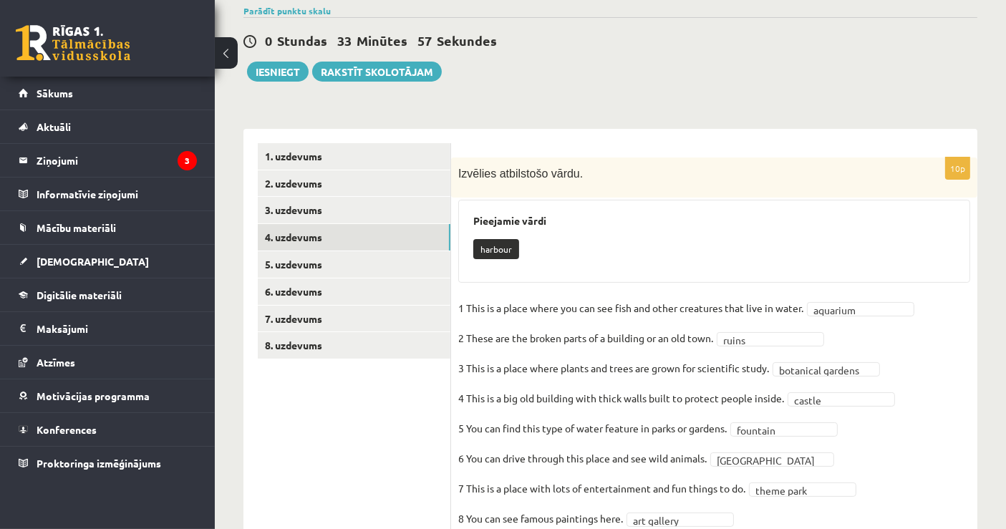
scroll to position [231, 0]
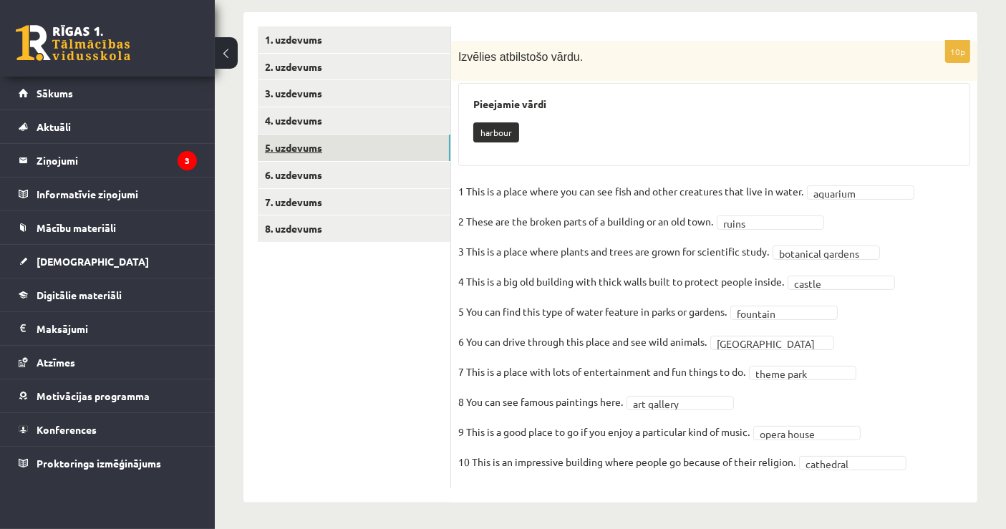
click at [370, 146] on link "5. uzdevums" at bounding box center [354, 148] width 193 height 26
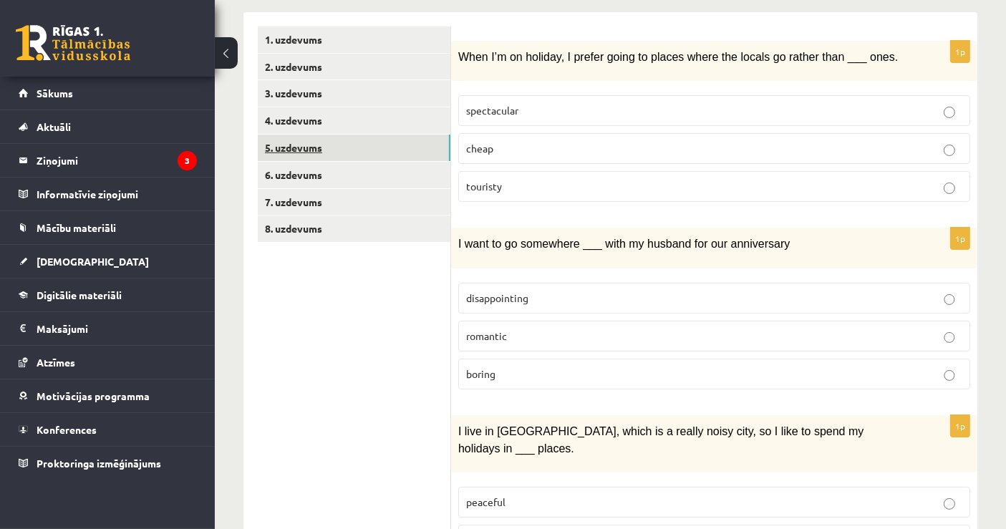
click at [424, 160] on ul "1. uzdevums 2. uzdevums 3. uzdevums 4. uzdevums 5. uzdevums 6. uzdevums 7. uzde…" at bounding box center [354, 502] width 193 height 953
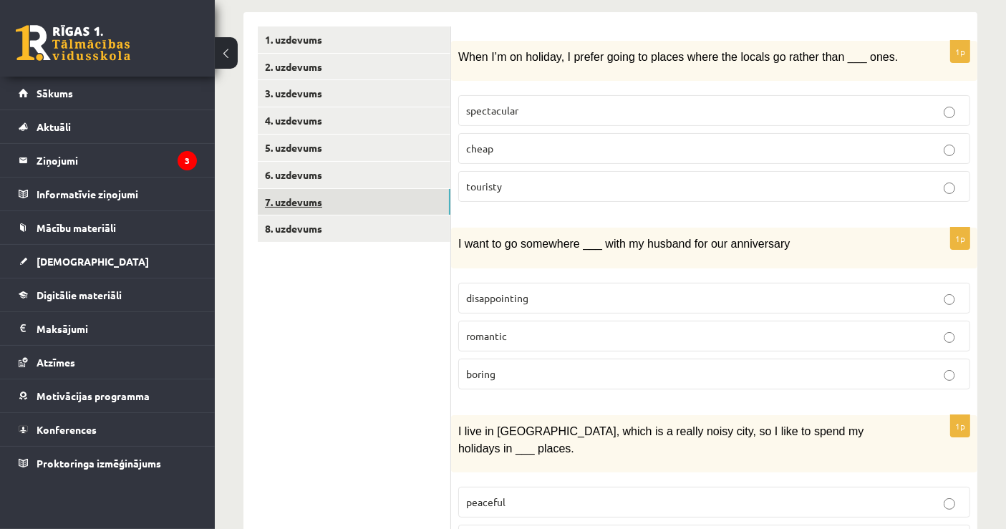
click at [399, 200] on link "7. uzdevums" at bounding box center [354, 202] width 193 height 26
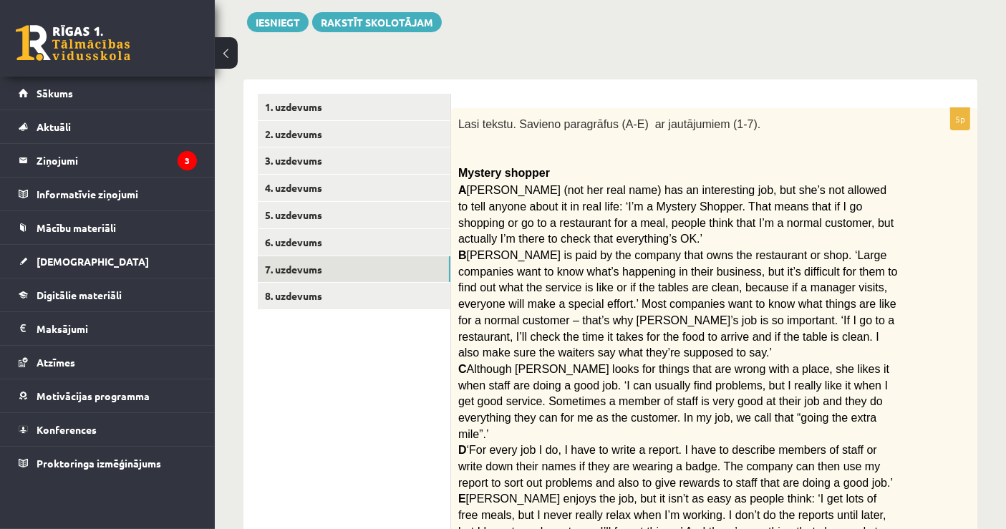
scroll to position [11, 0]
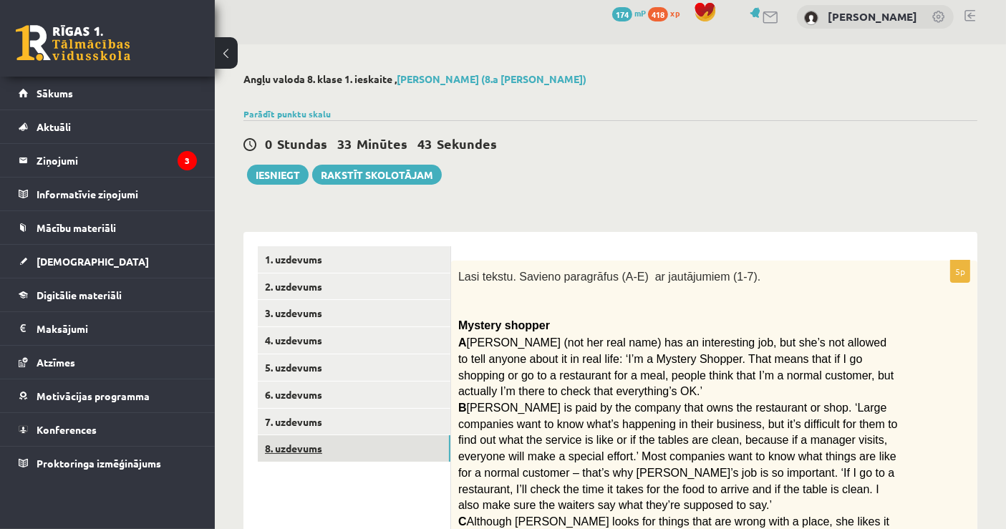
click at [438, 451] on link "8. uzdevums" at bounding box center [354, 448] width 193 height 26
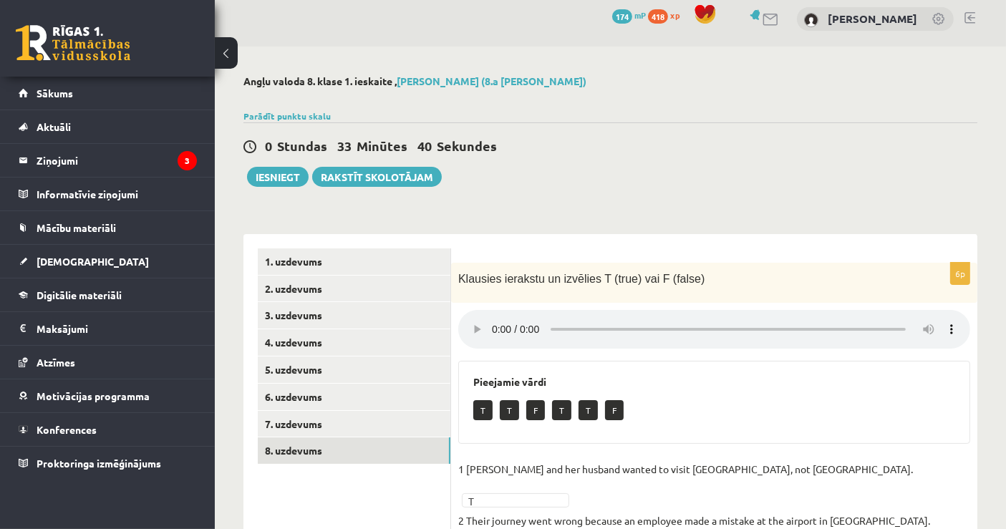
scroll to position [0, 0]
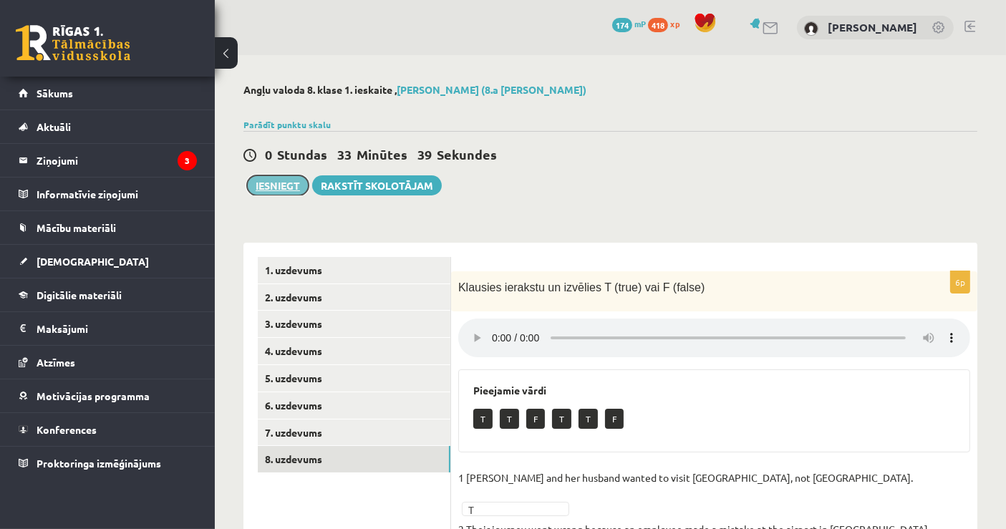
click at [261, 185] on button "Iesniegt" at bounding box center [278, 185] width 62 height 20
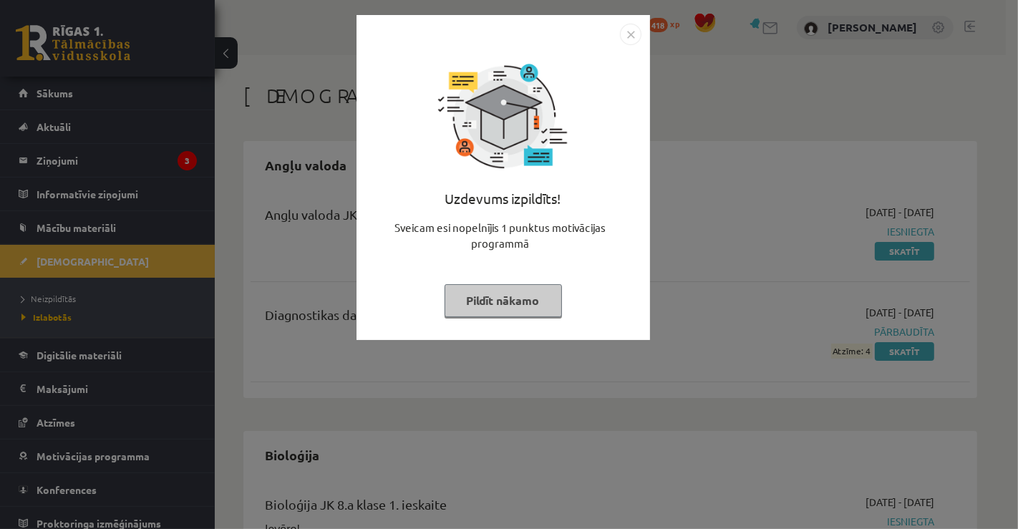
click at [515, 304] on button "Pildīt nākamo" at bounding box center [503, 300] width 117 height 33
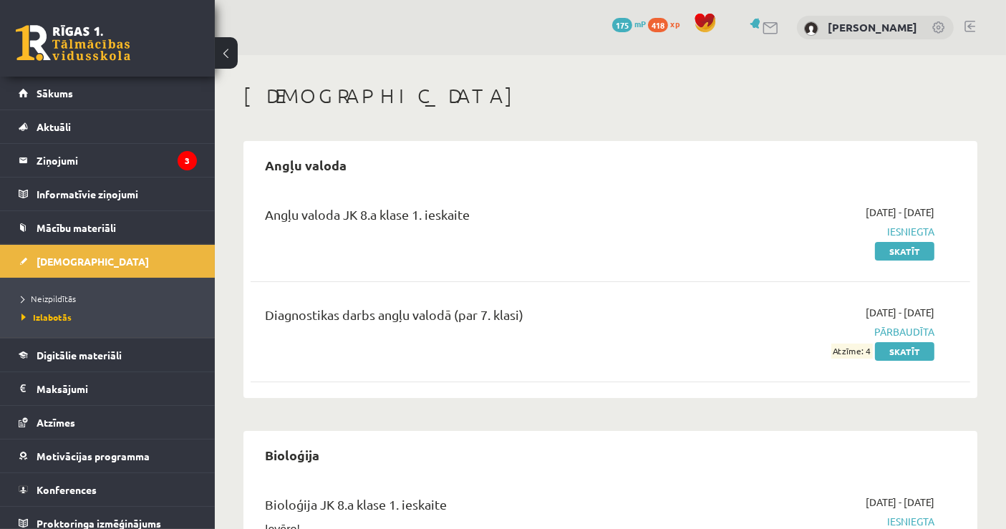
click at [733, 191] on div "Angļu valoda Angļu valoda JK 8.a klase 1. ieskaite 2025-09-01 - 2025-09-15 Iesn…" at bounding box center [610, 269] width 734 height 257
